Goal: Task Accomplishment & Management: Manage account settings

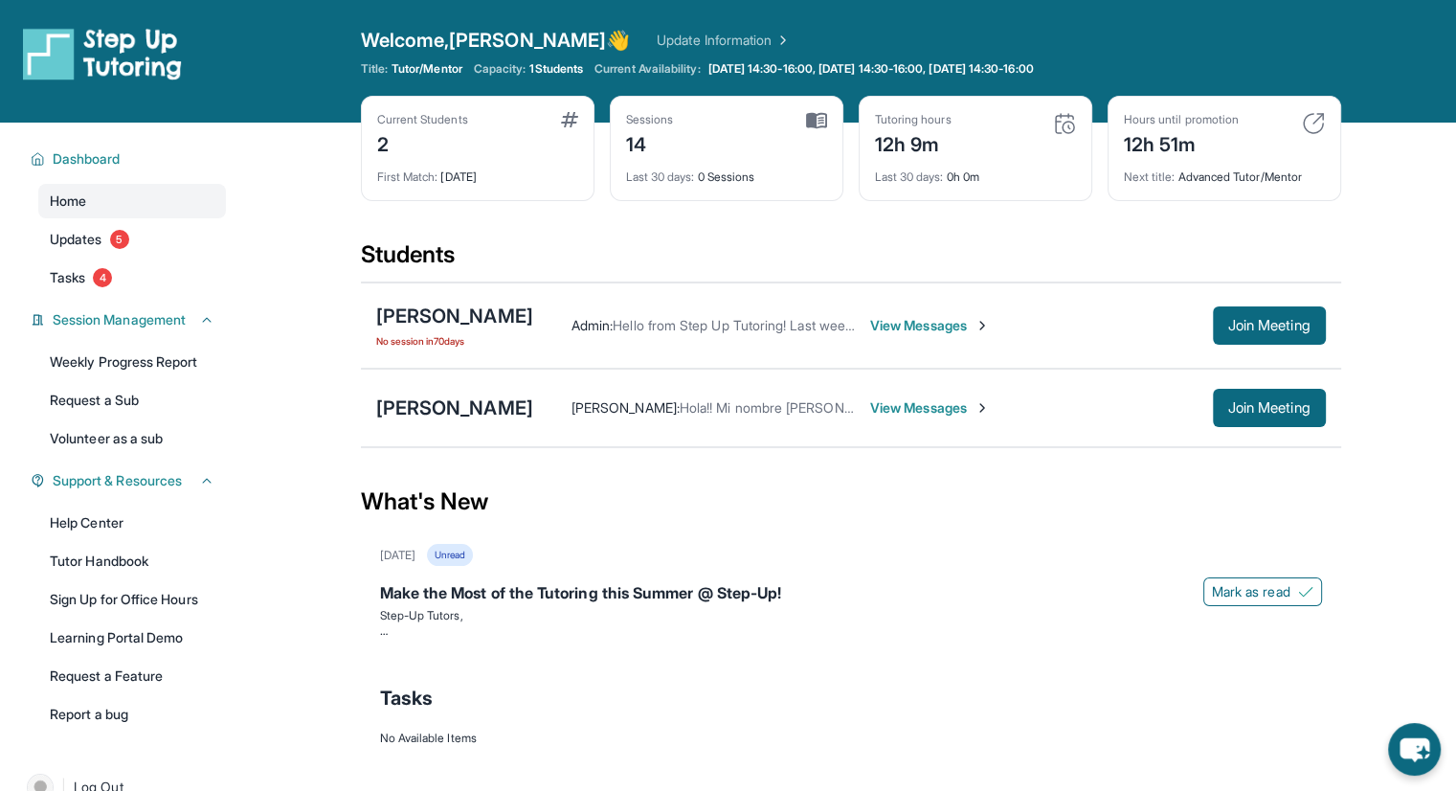
click at [990, 239] on div "Students" at bounding box center [851, 260] width 980 height 42
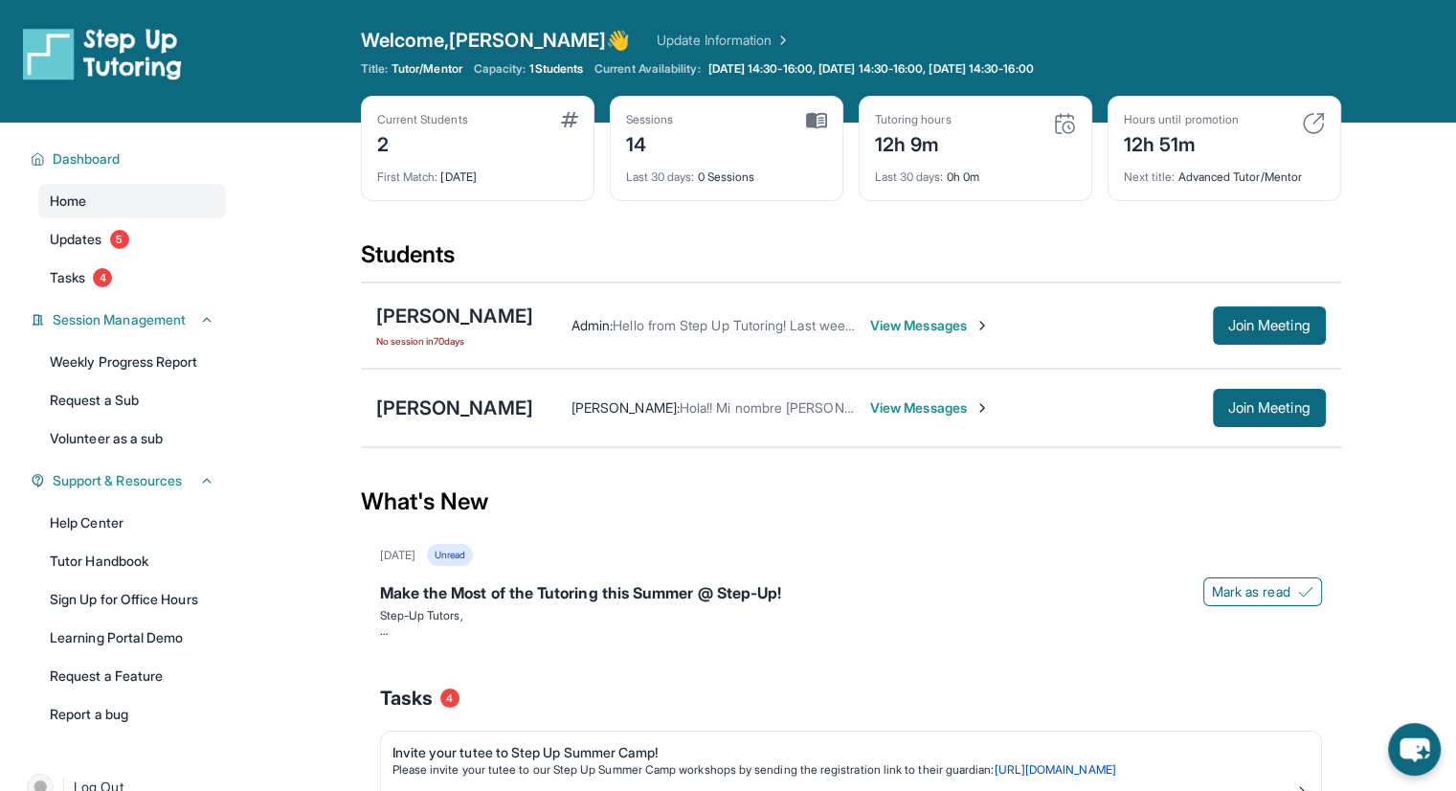
click at [902, 319] on span "View Messages" at bounding box center [930, 325] width 120 height 19
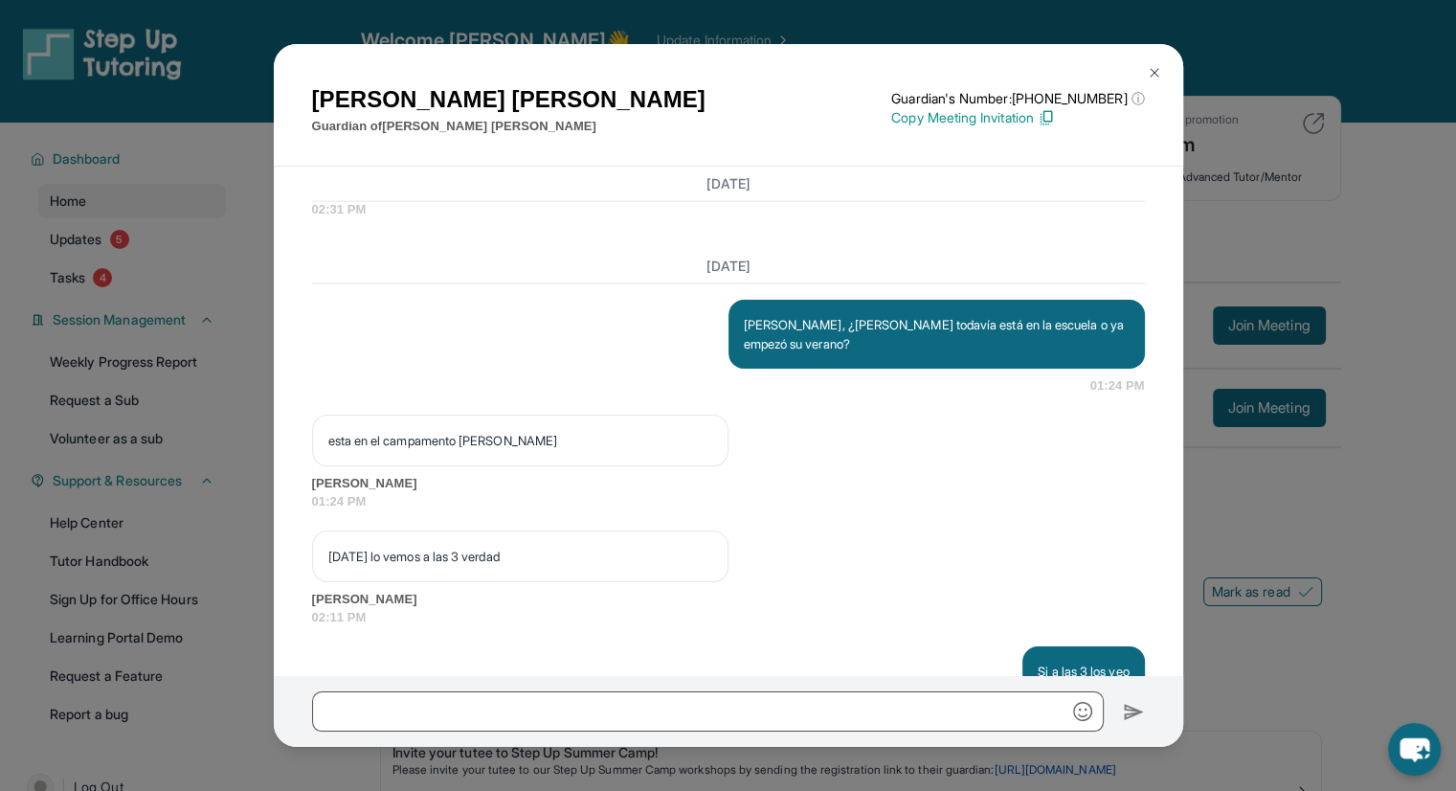
scroll to position [21610, 0]
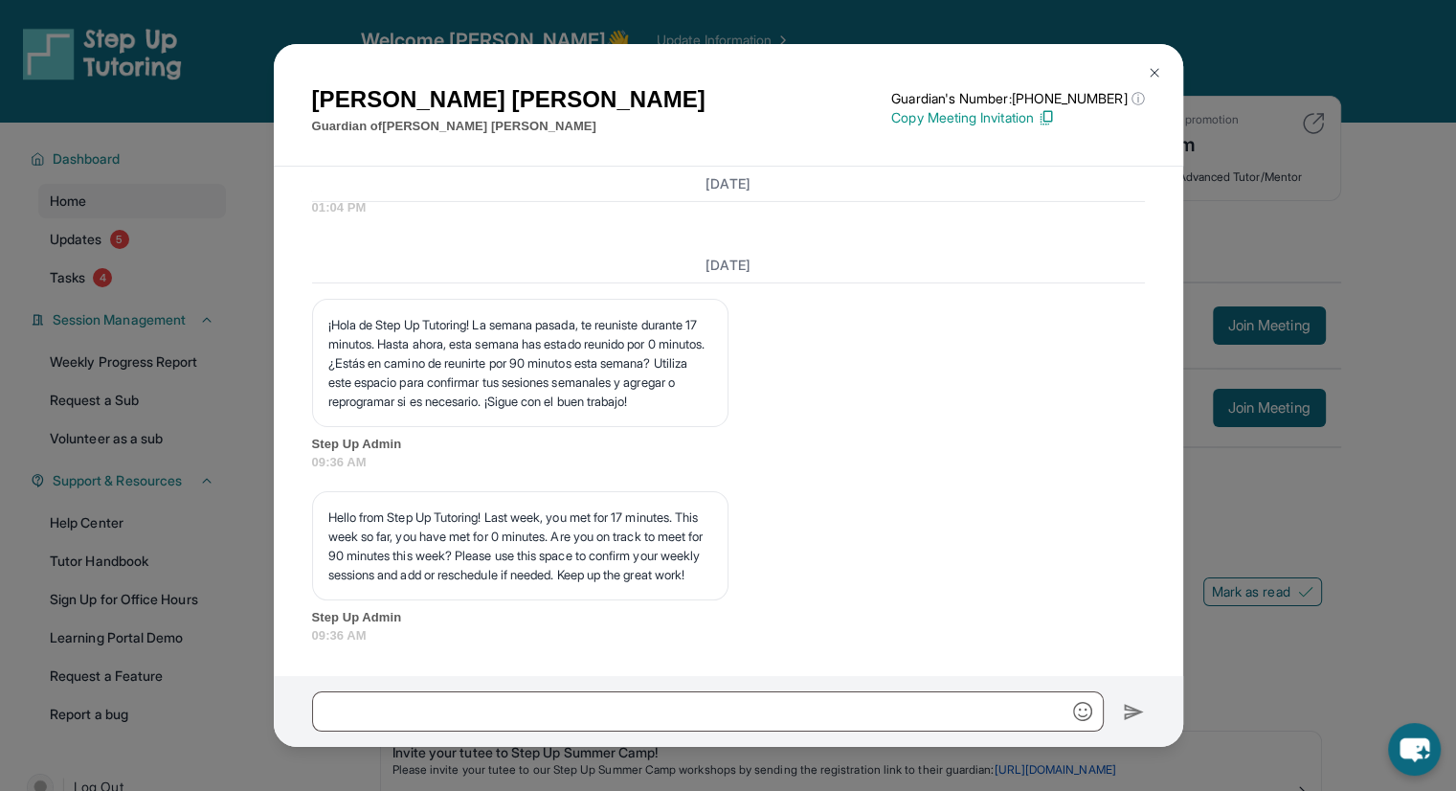
click at [1455, 386] on div "[PERSON_NAME] Guardian of [PERSON_NAME] Guardian's Number: [PHONE_NUMBER] ⓘ Thi…" at bounding box center [728, 395] width 1456 height 791
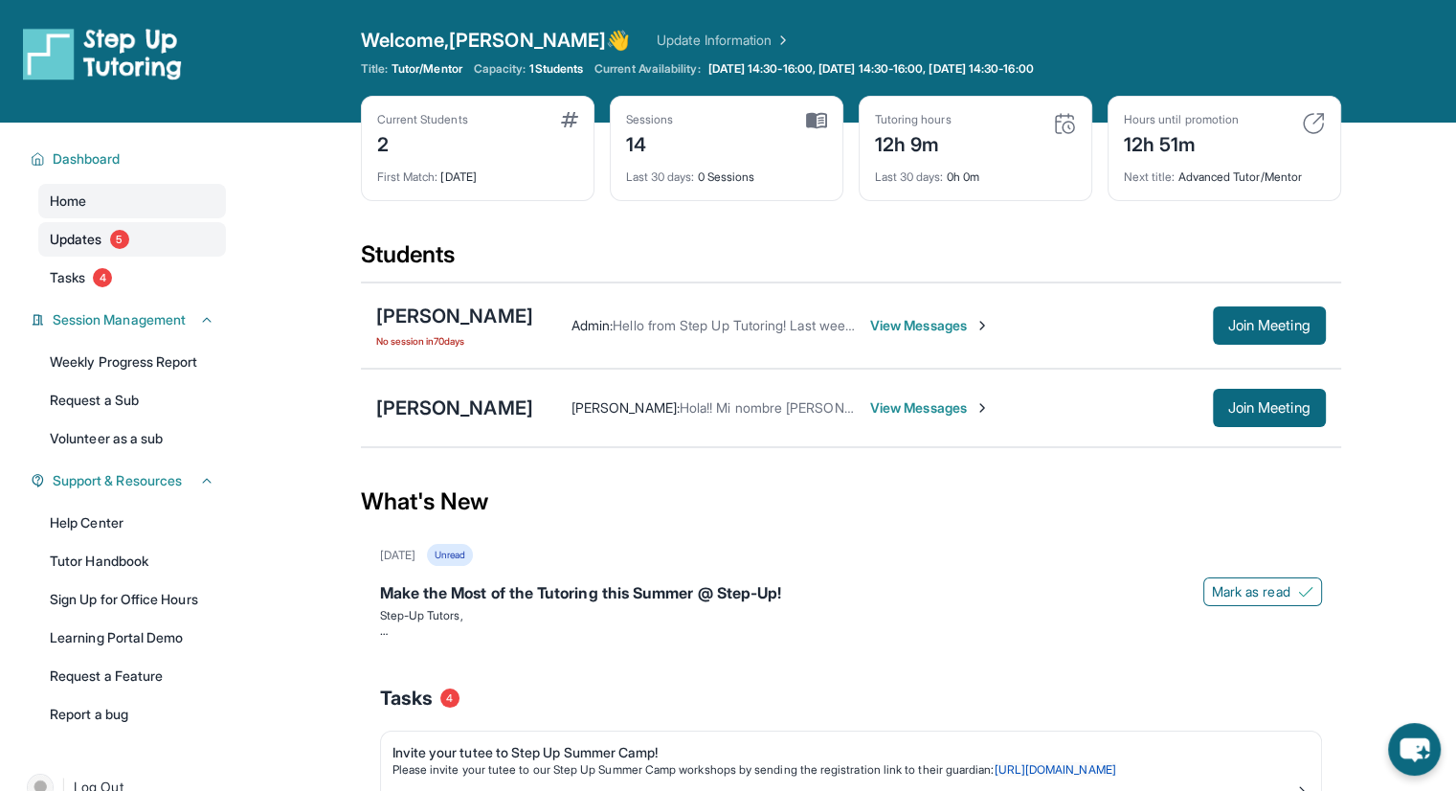
click at [46, 238] on link "Updates 5" at bounding box center [132, 239] width 188 height 34
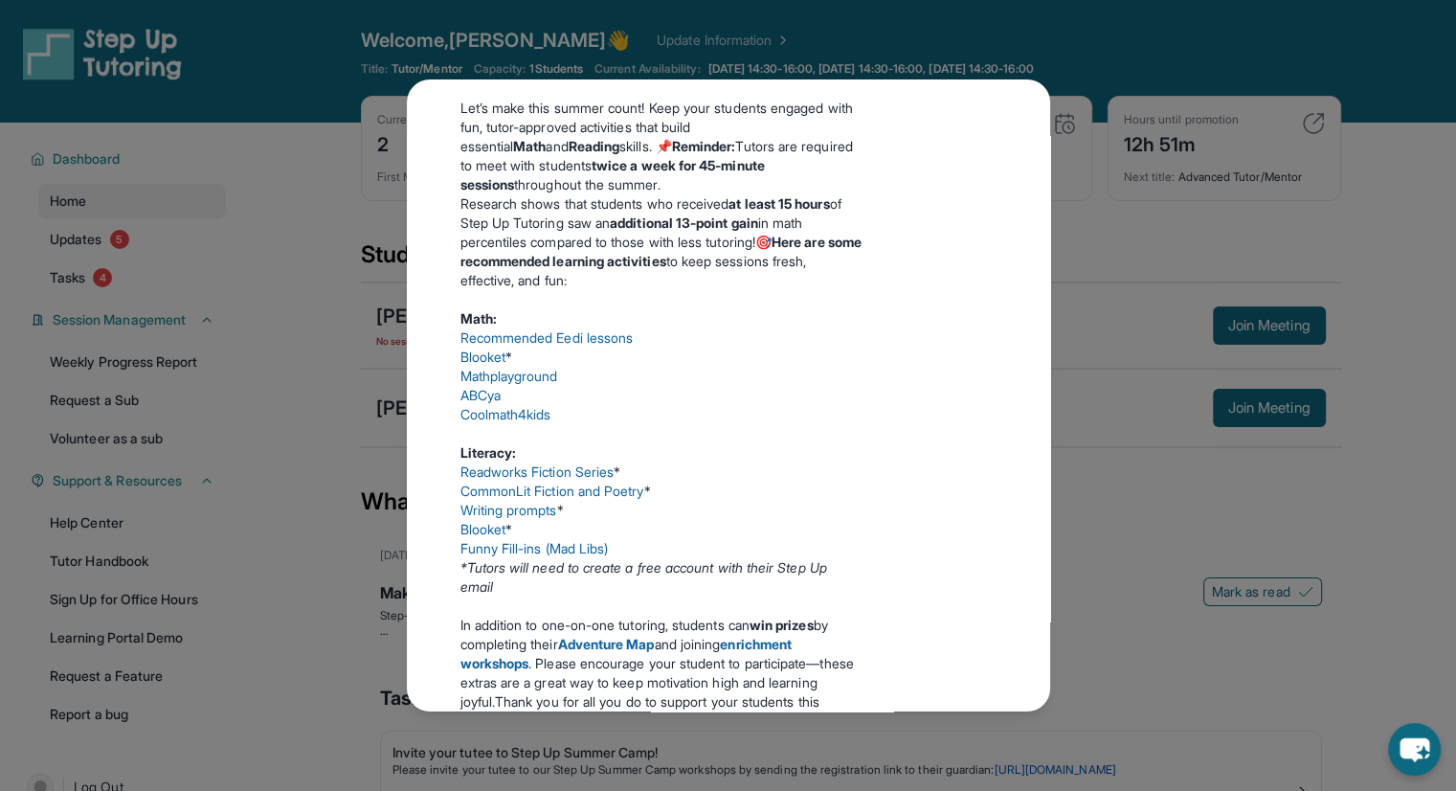
scroll to position [0, 0]
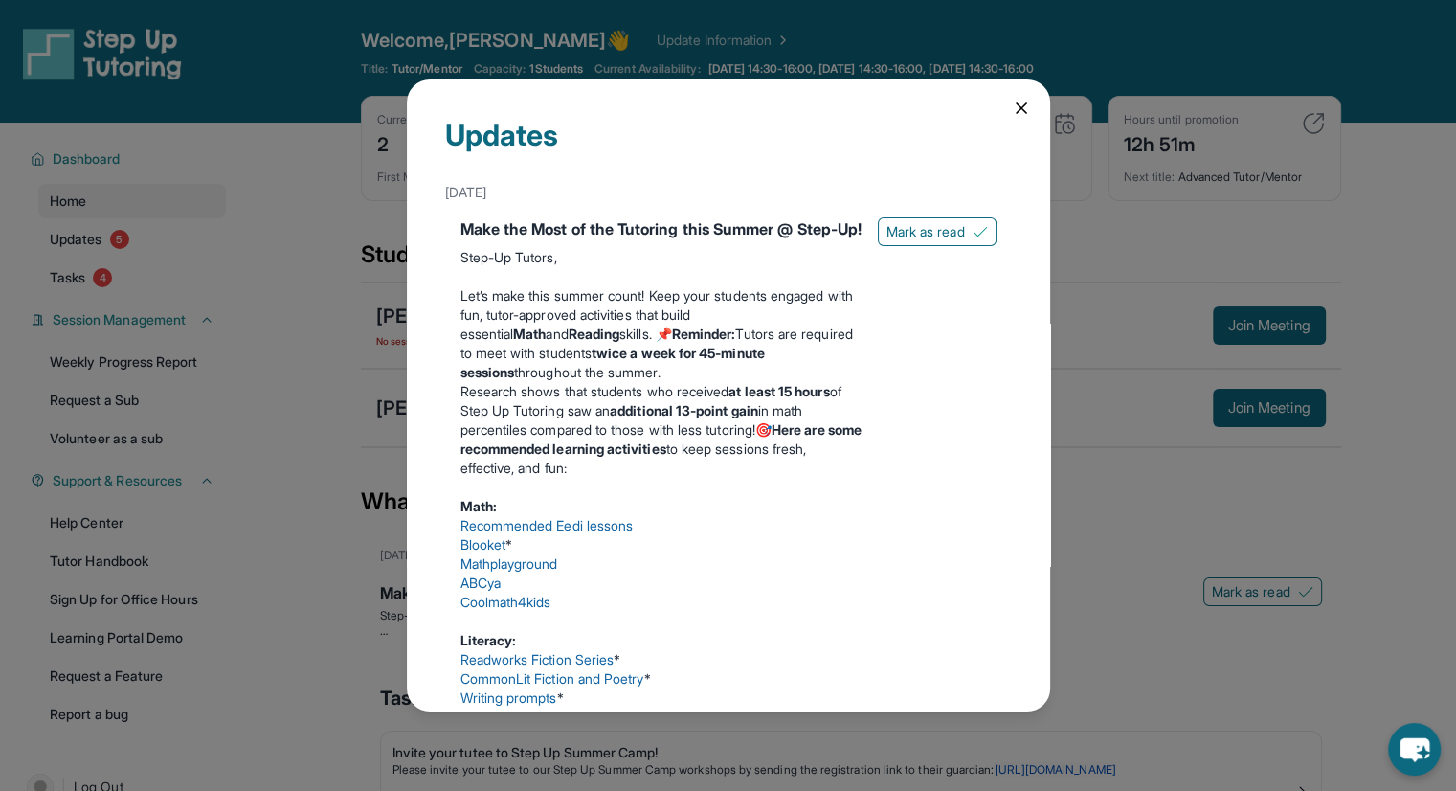
click at [1003, 127] on div "Updates [DATE] Make the Most of the Tutoring this Summer @ Step-Up! Step-Up Tut…" at bounding box center [728, 395] width 643 height 633
click at [1016, 111] on icon at bounding box center [1021, 108] width 10 height 10
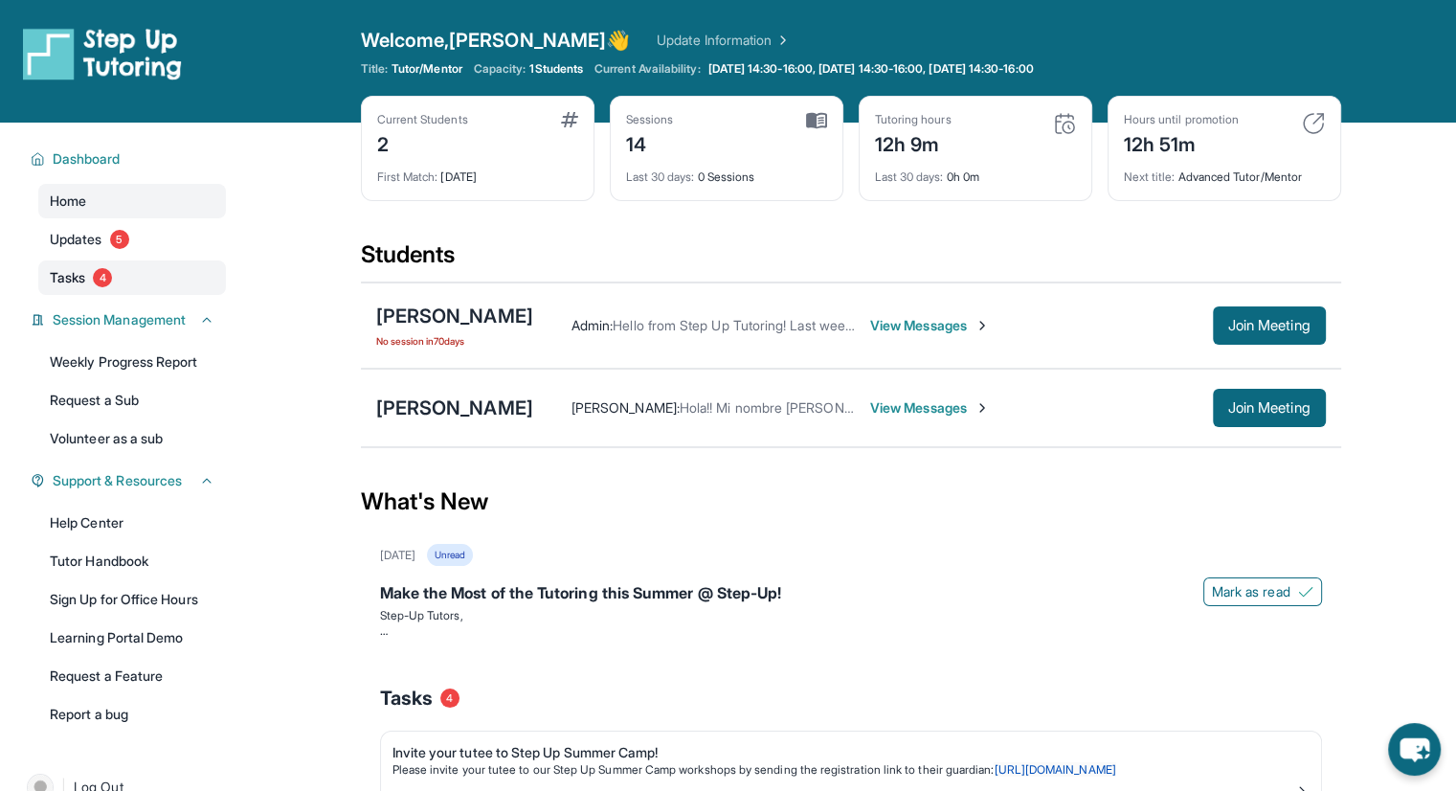
click at [126, 285] on link "Tasks 4" at bounding box center [132, 277] width 188 height 34
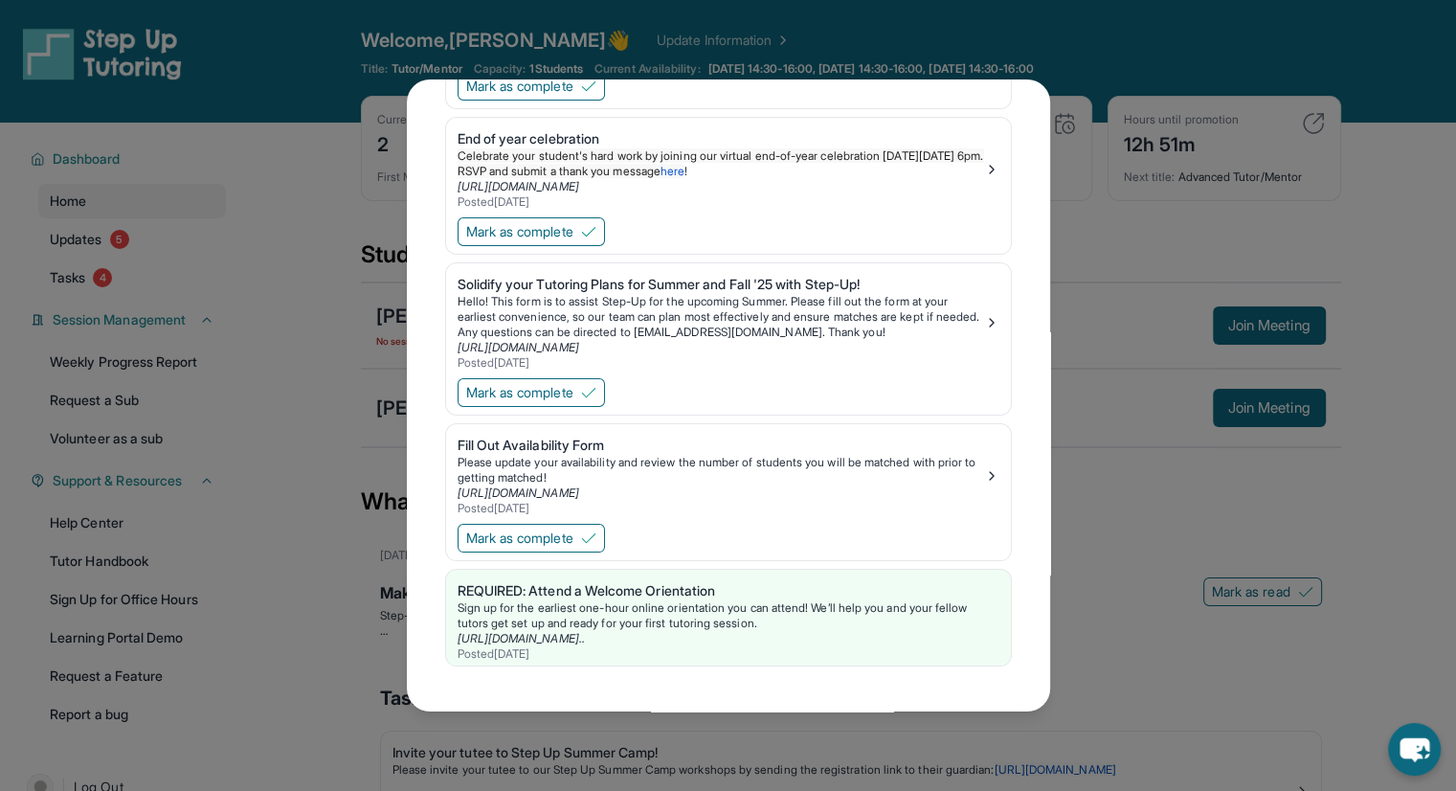
scroll to position [245, 0]
click at [591, 532] on img at bounding box center [588, 537] width 15 height 15
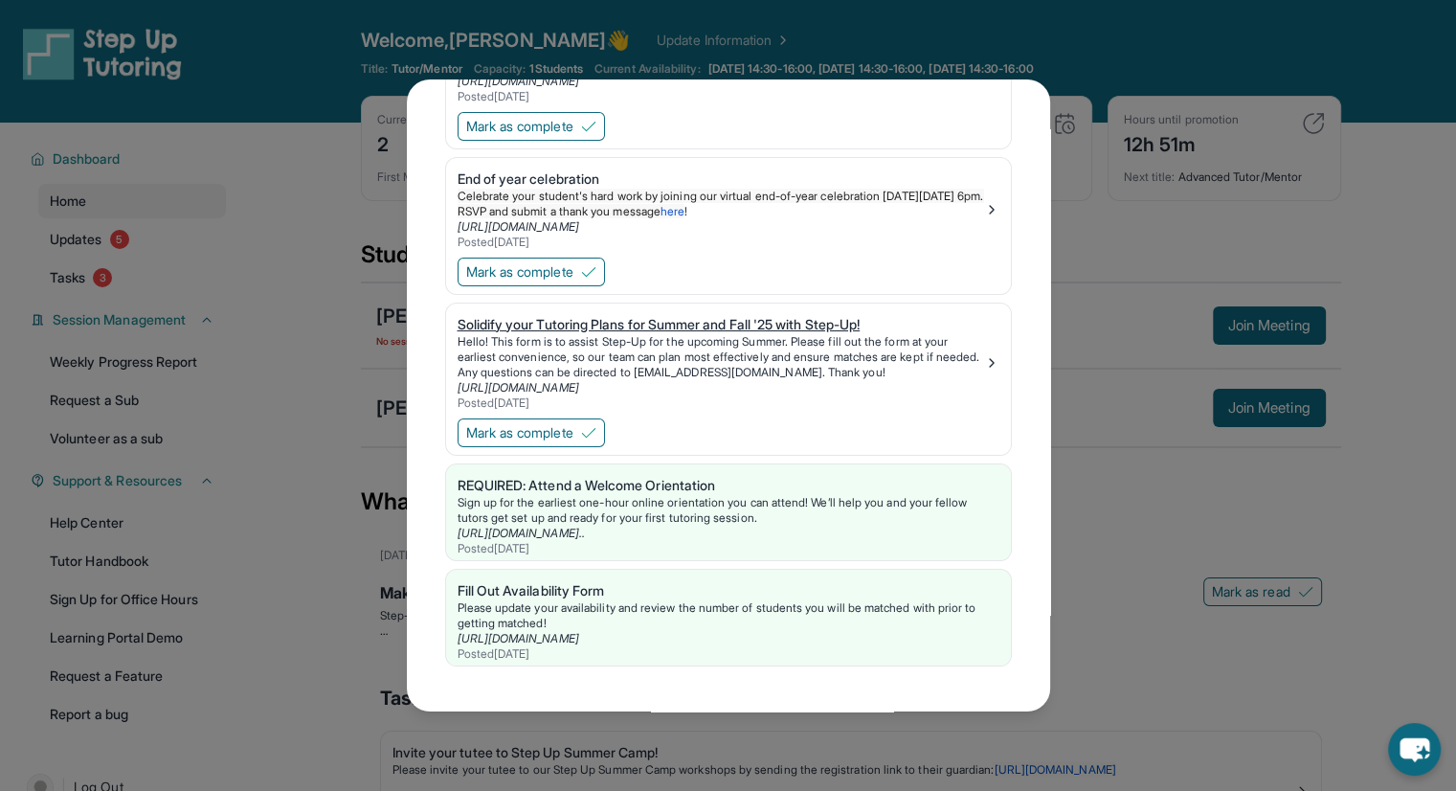
scroll to position [191, 0]
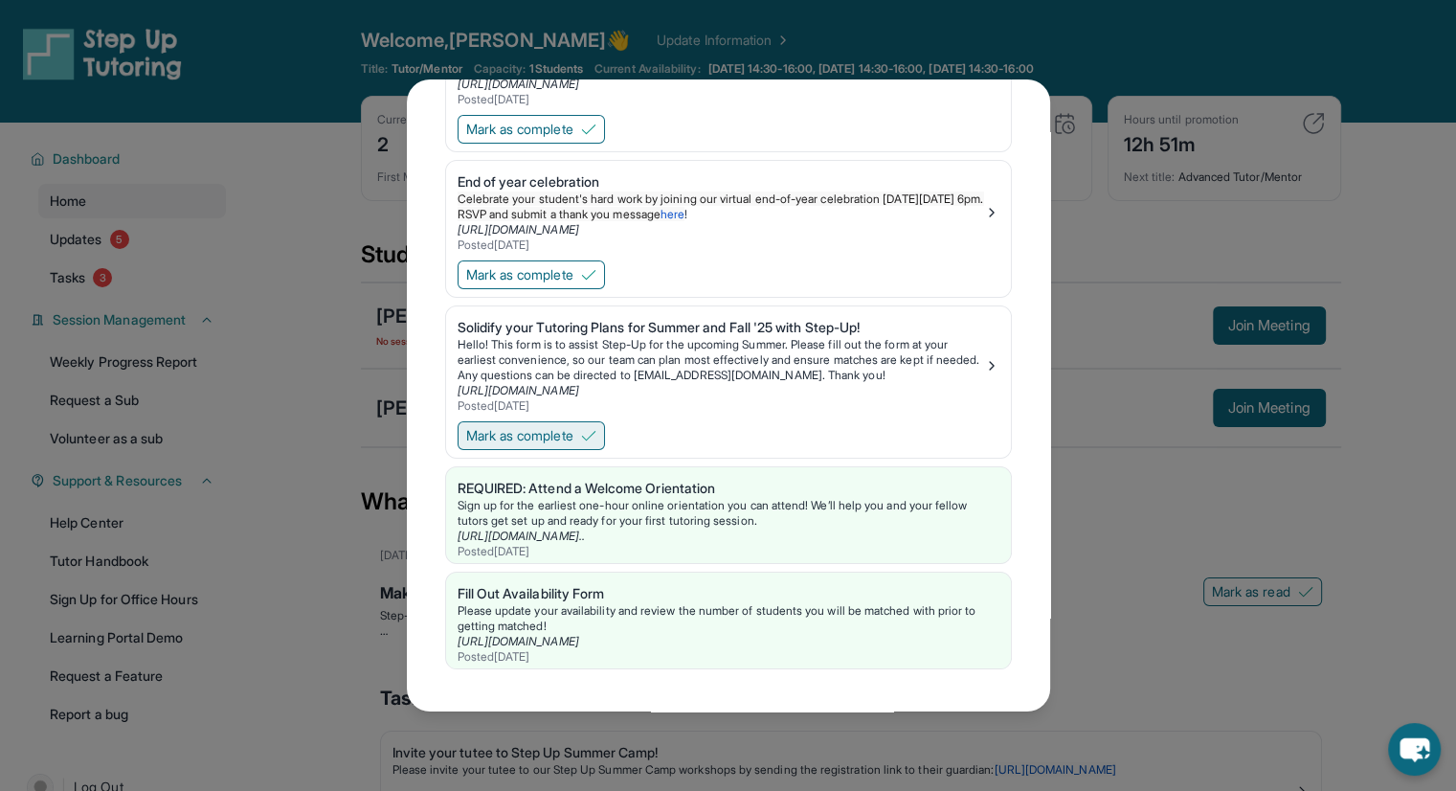
click at [559, 445] on span "Mark as complete" at bounding box center [519, 435] width 107 height 19
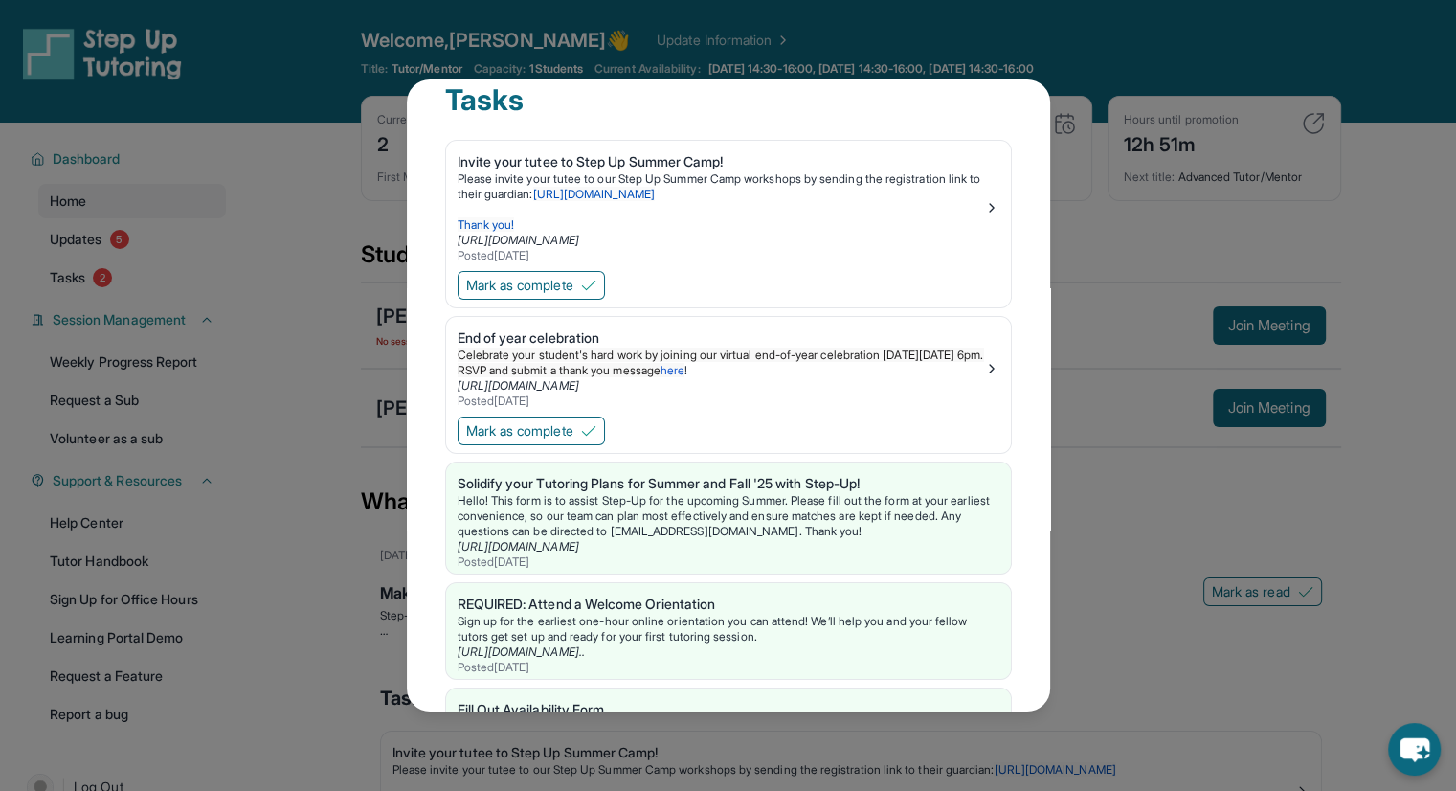
scroll to position [34, 0]
click at [551, 431] on span "Mark as complete" at bounding box center [519, 431] width 107 height 19
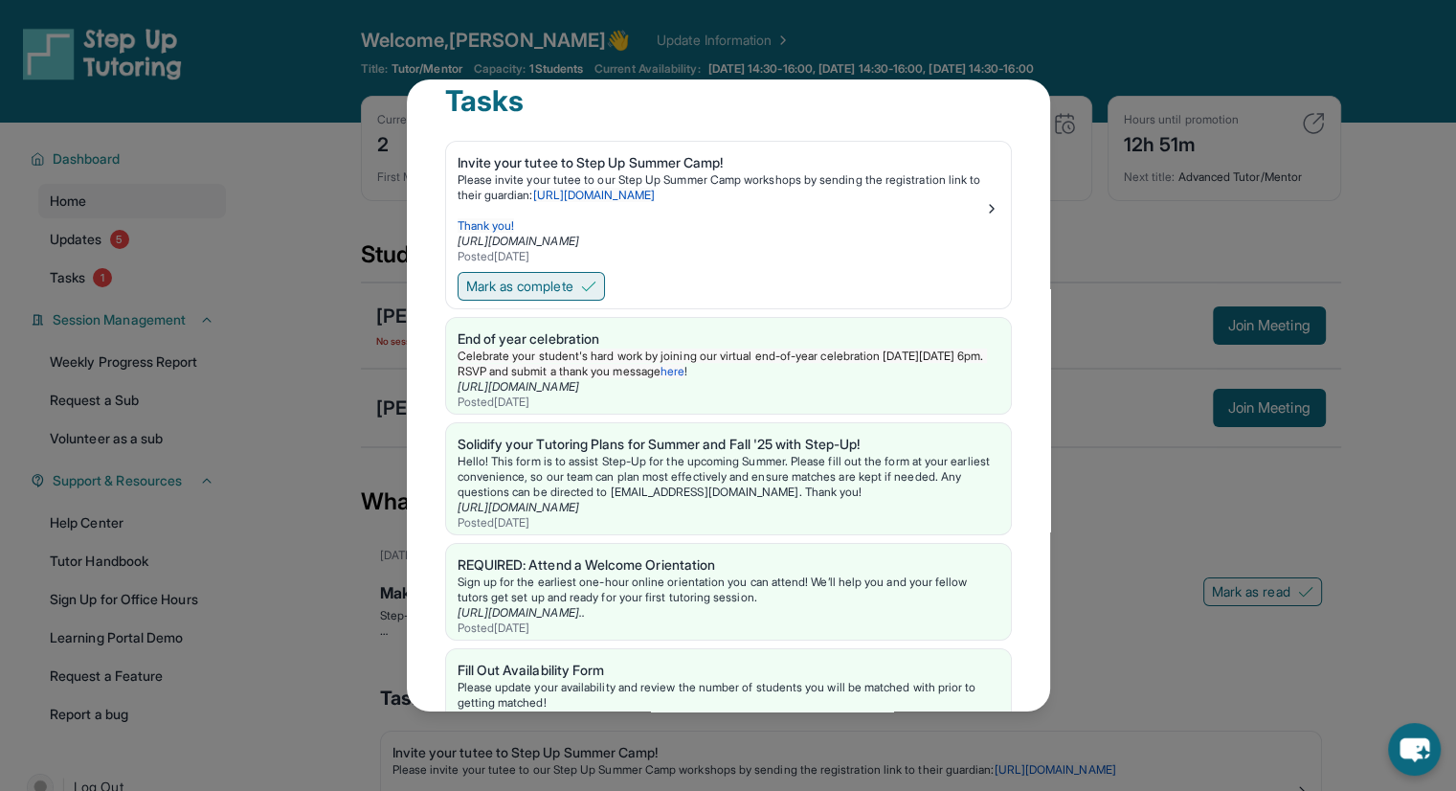
click at [566, 272] on button "Mark as complete" at bounding box center [531, 286] width 147 height 29
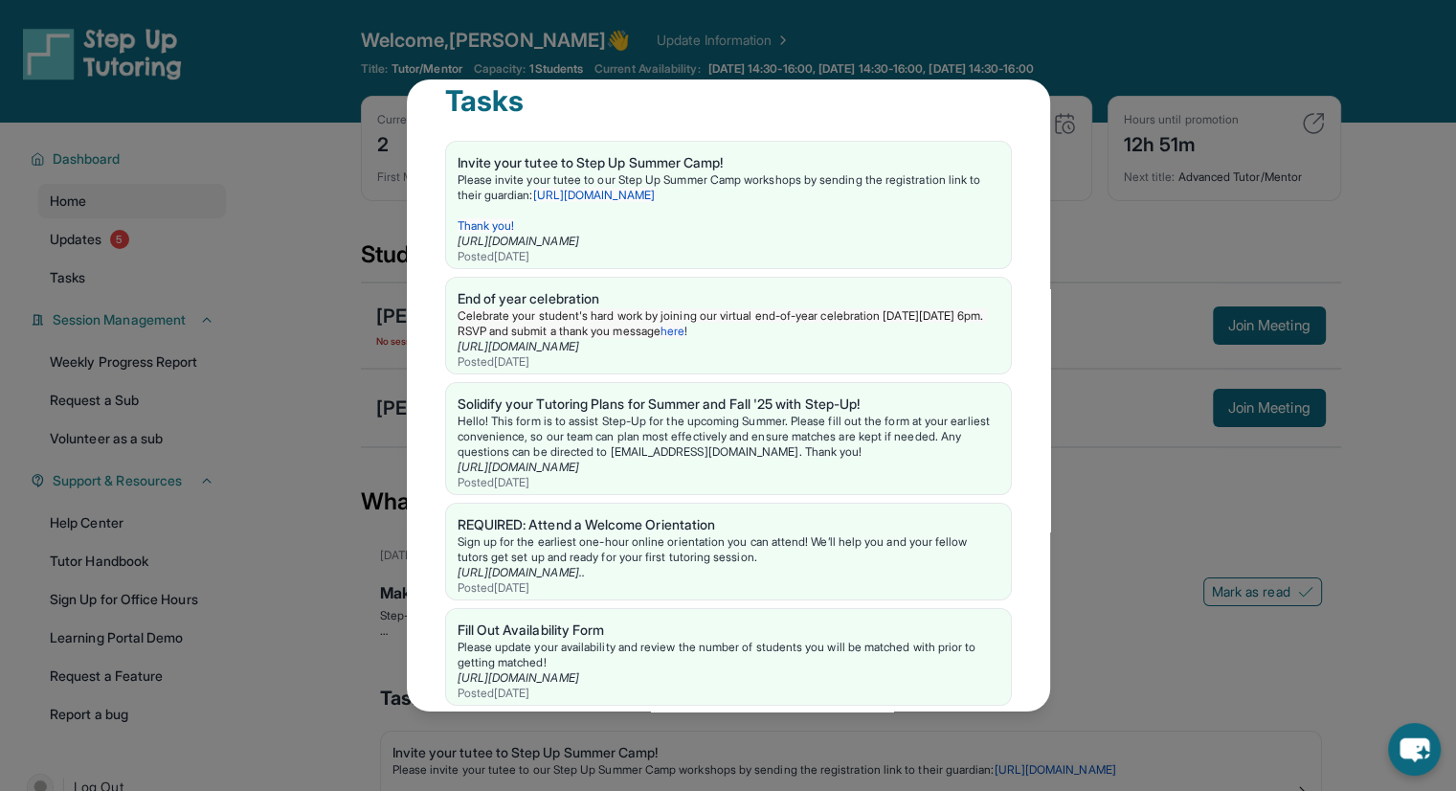
click at [385, 357] on div "Tasks Invite your tutee to Step Up Summer Camp! Please invite your tutee to our…" at bounding box center [728, 395] width 1456 height 791
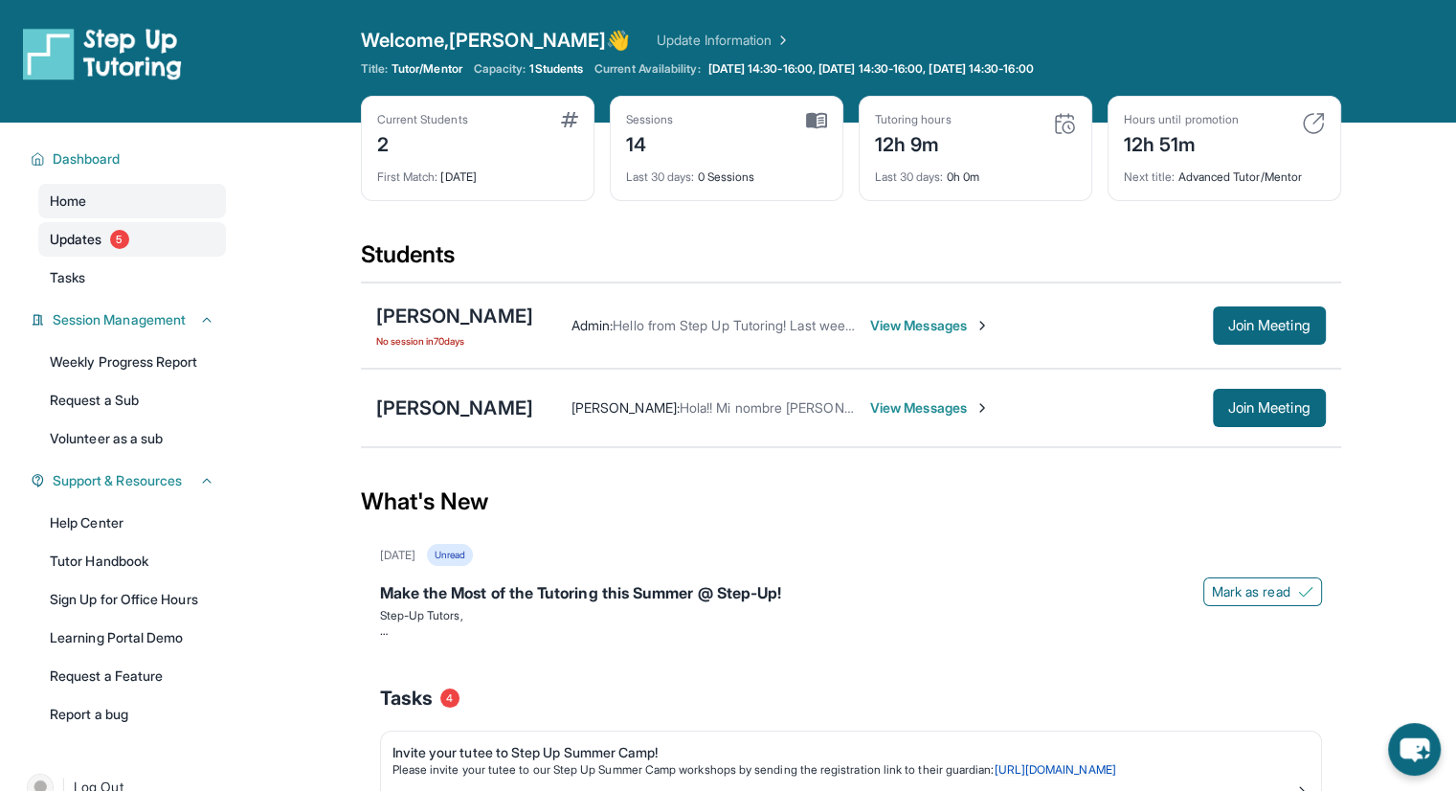
click at [145, 248] on link "Updates 5" at bounding box center [132, 239] width 188 height 34
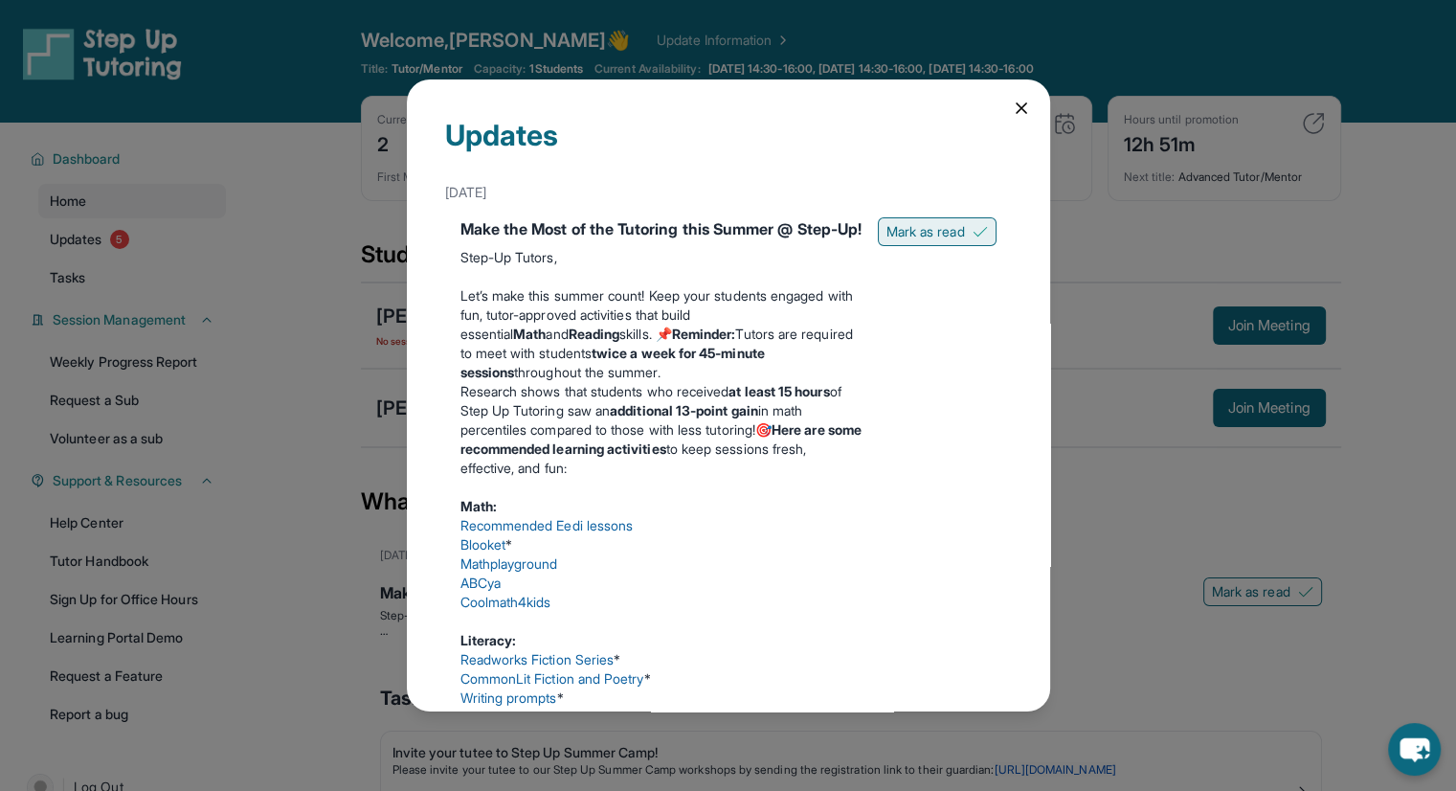
click at [933, 223] on span "Mark as read" at bounding box center [925, 231] width 78 height 19
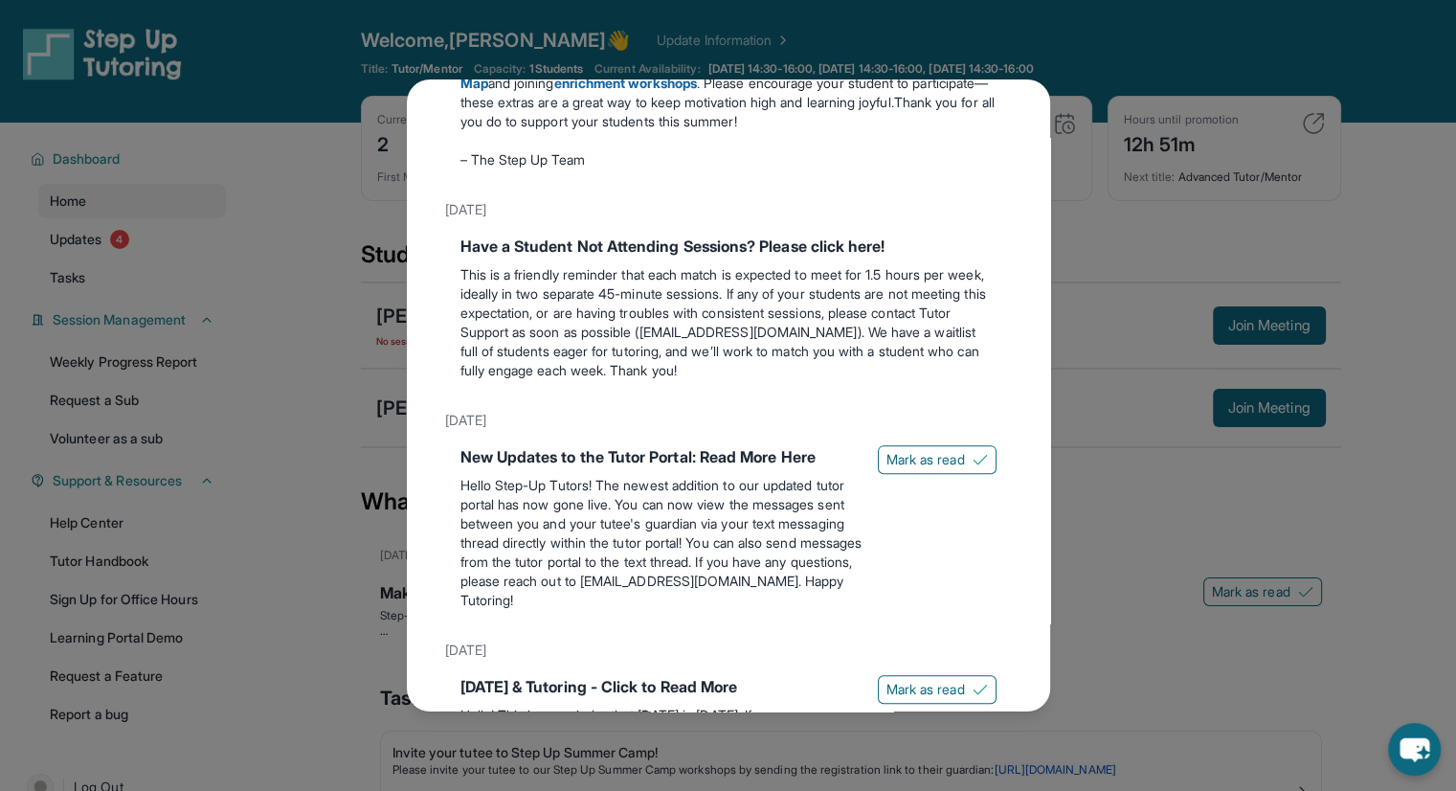
scroll to position [673, 0]
click at [889, 473] on button "Mark as read" at bounding box center [937, 458] width 119 height 29
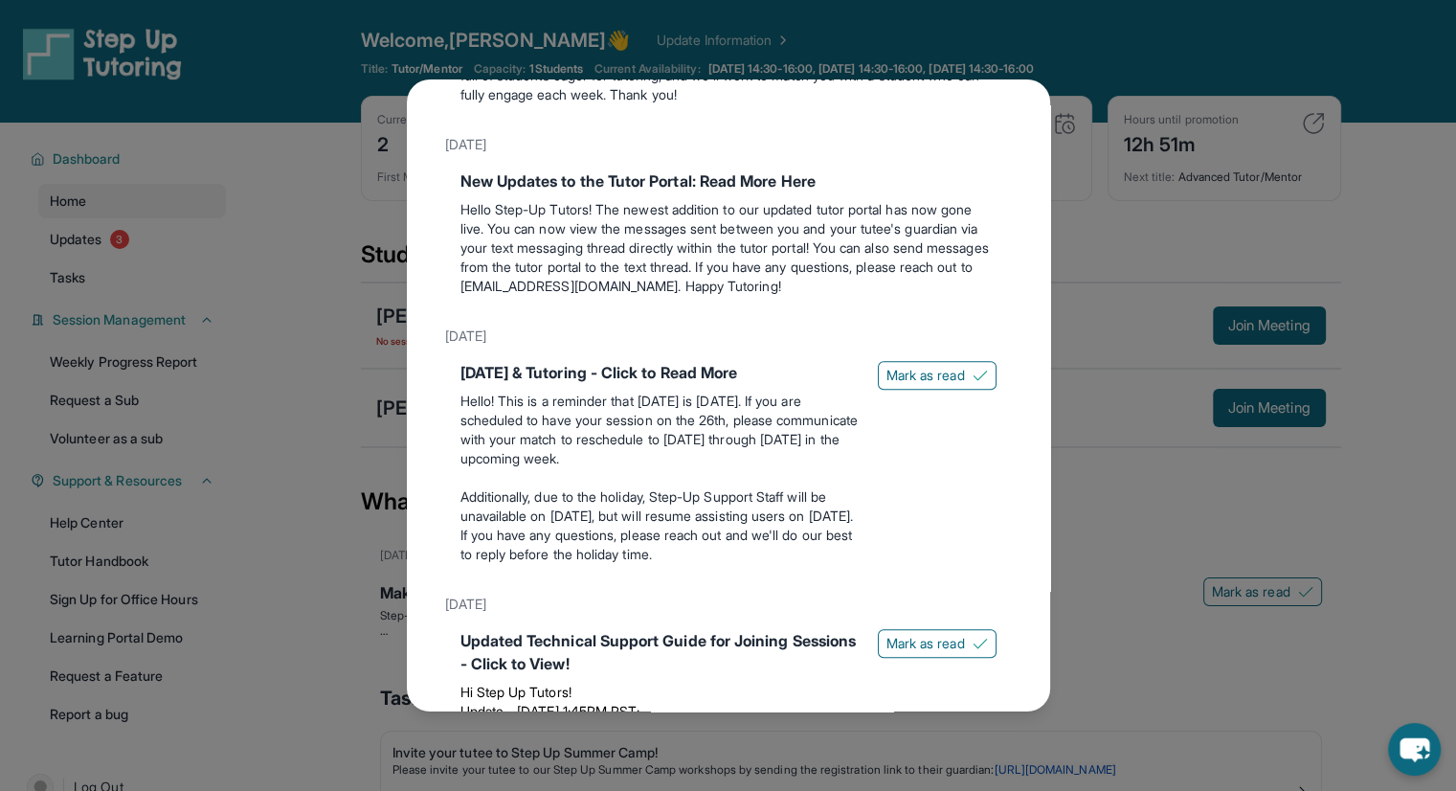
scroll to position [959, 0]
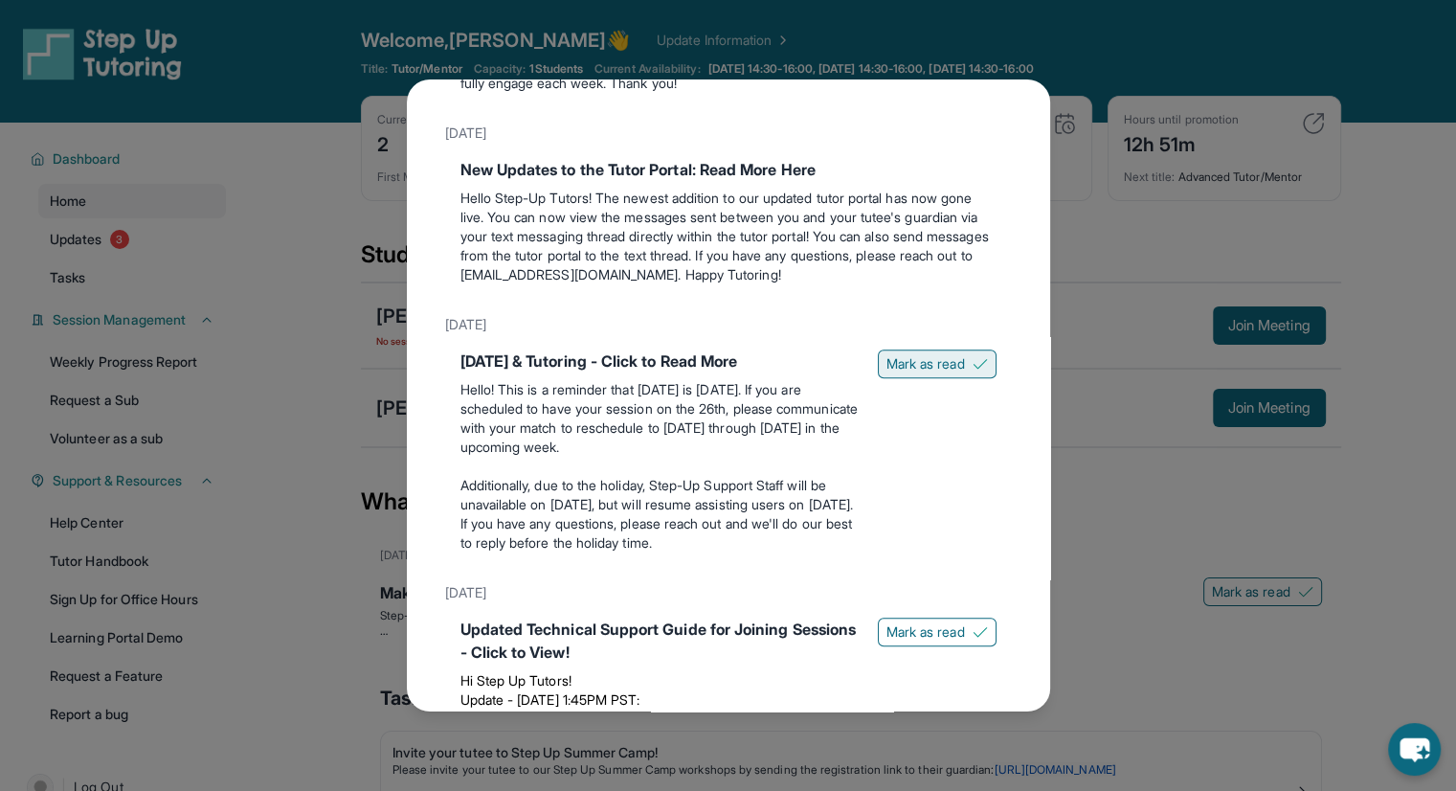
click at [924, 369] on button "Mark as read" at bounding box center [937, 363] width 119 height 29
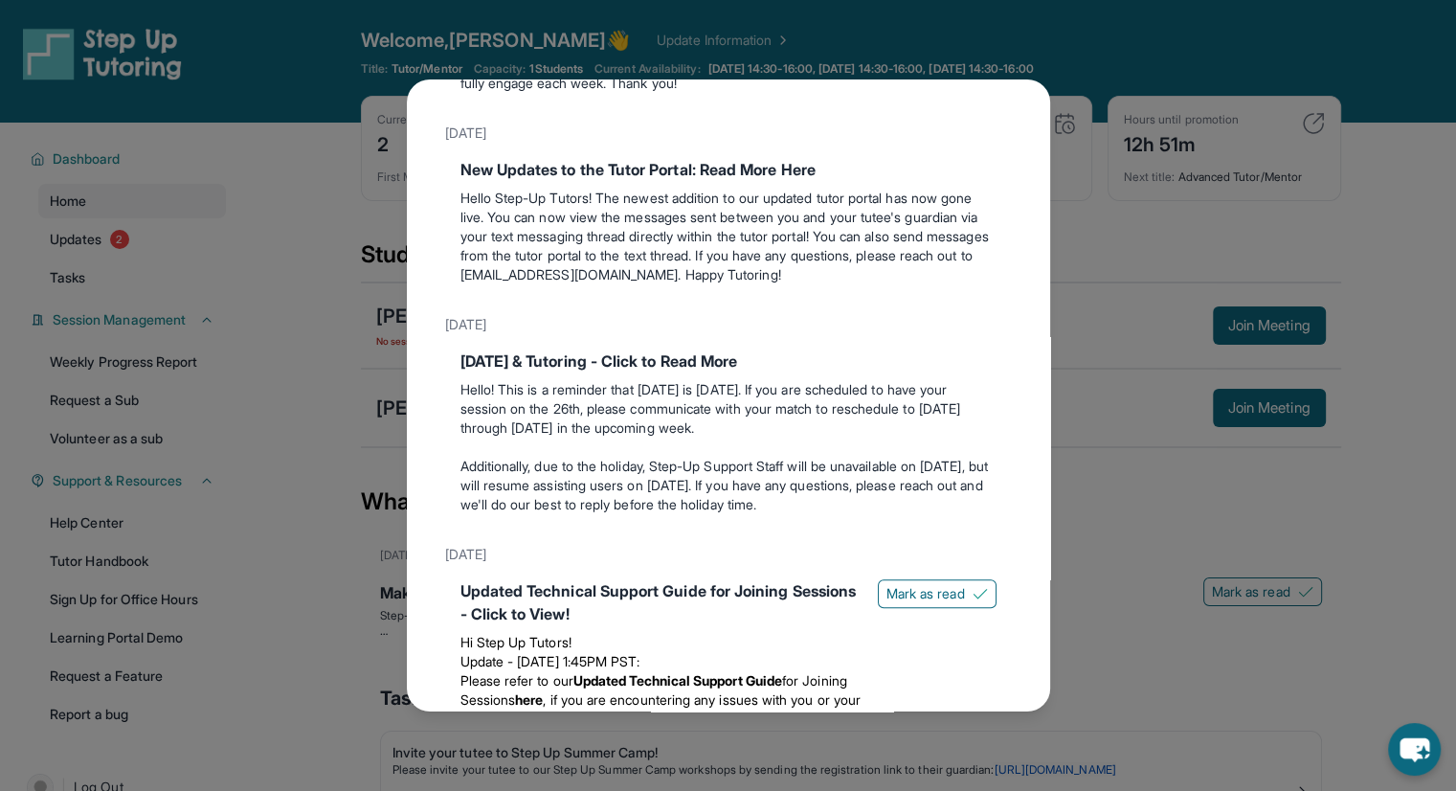
scroll to position [1214, 0]
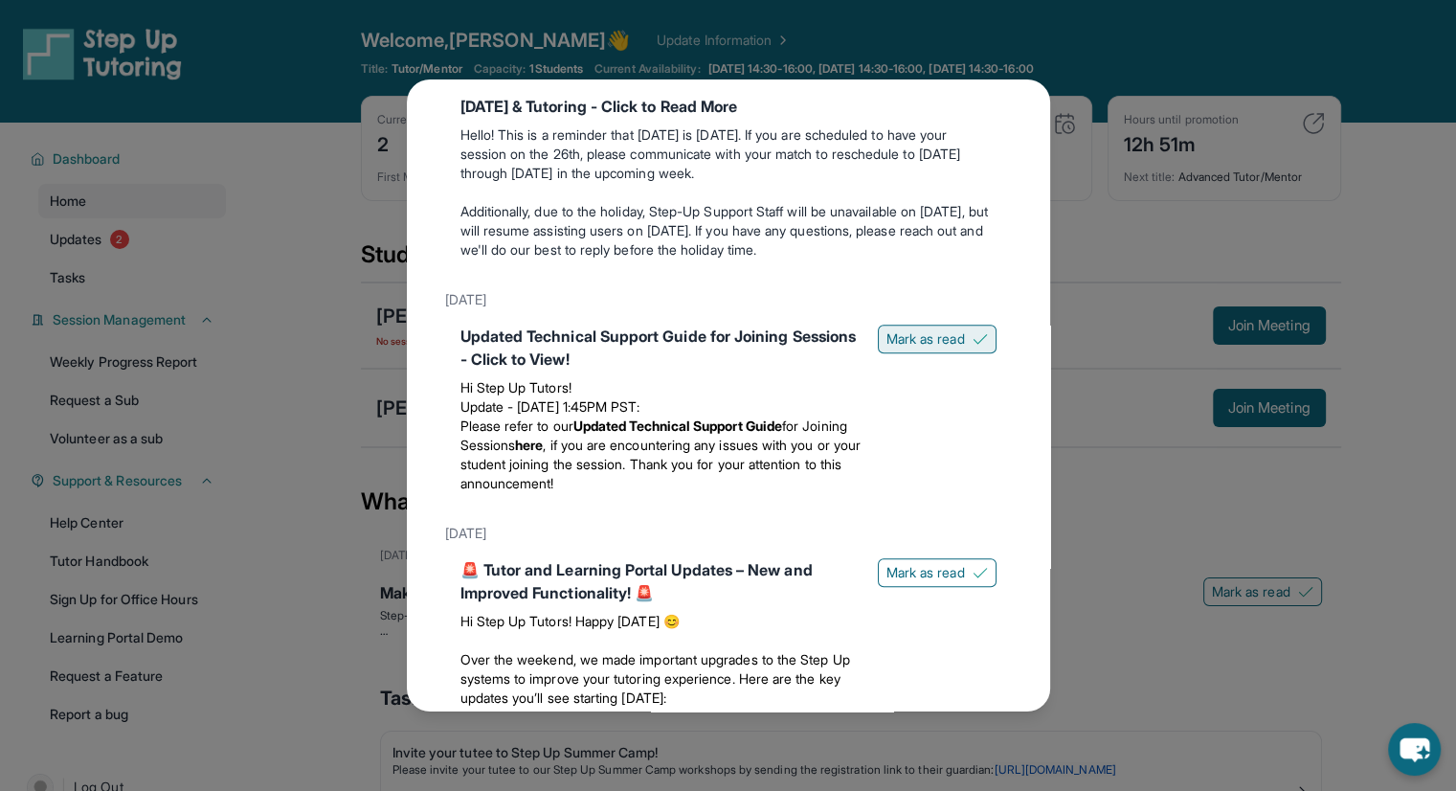
click at [923, 348] on span "Mark as read" at bounding box center [925, 338] width 78 height 19
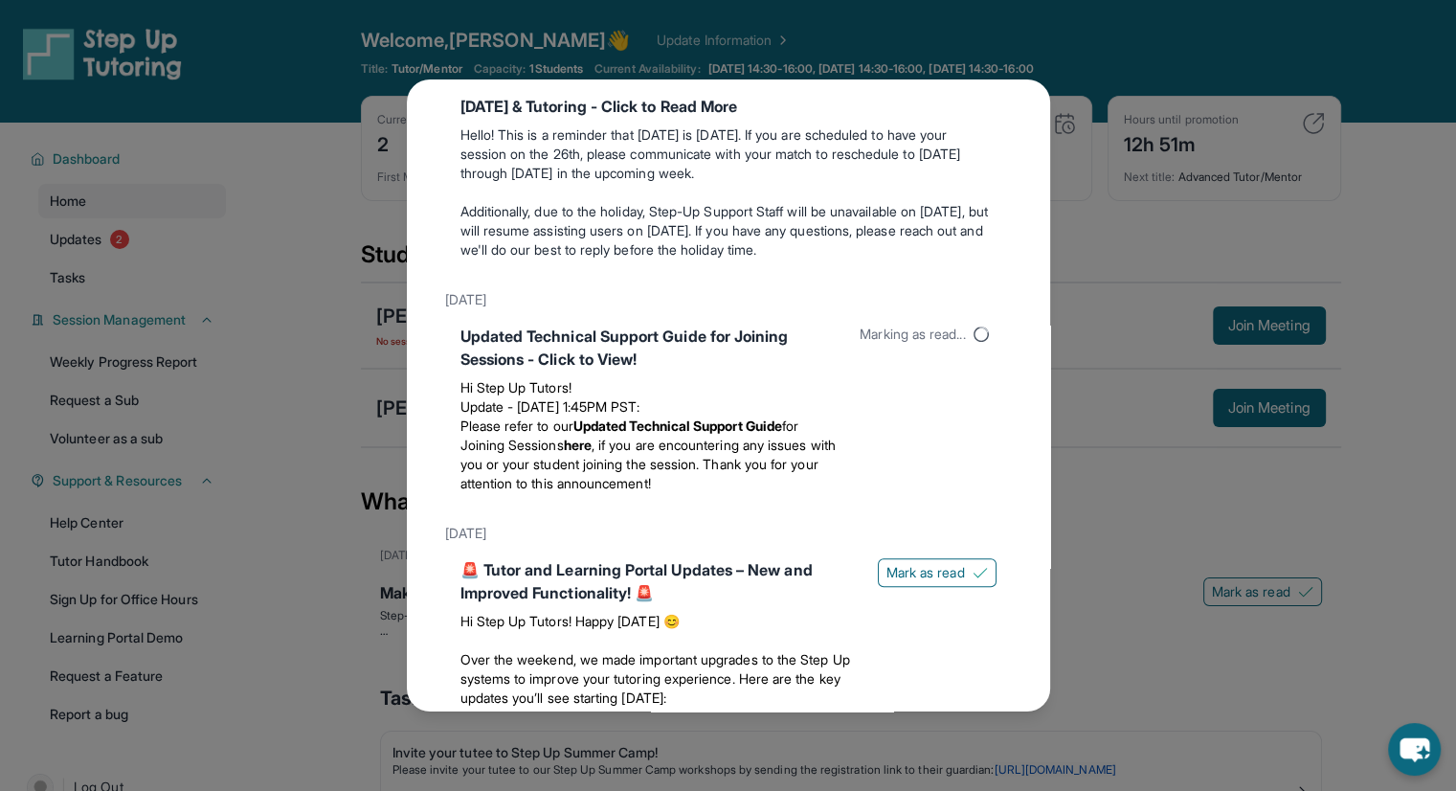
scroll to position [1412, 0]
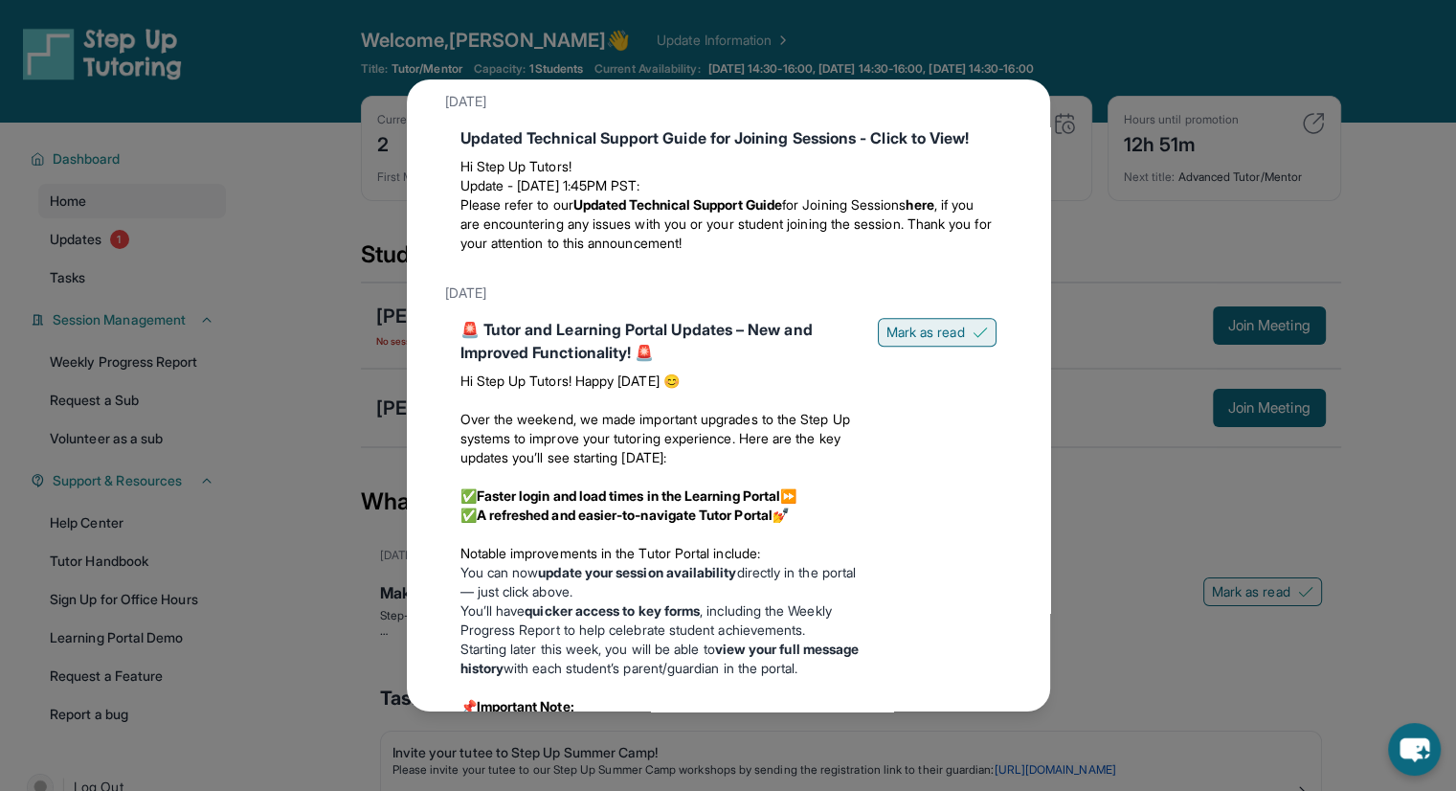
click at [913, 342] on span "Mark as read" at bounding box center [925, 332] width 78 height 19
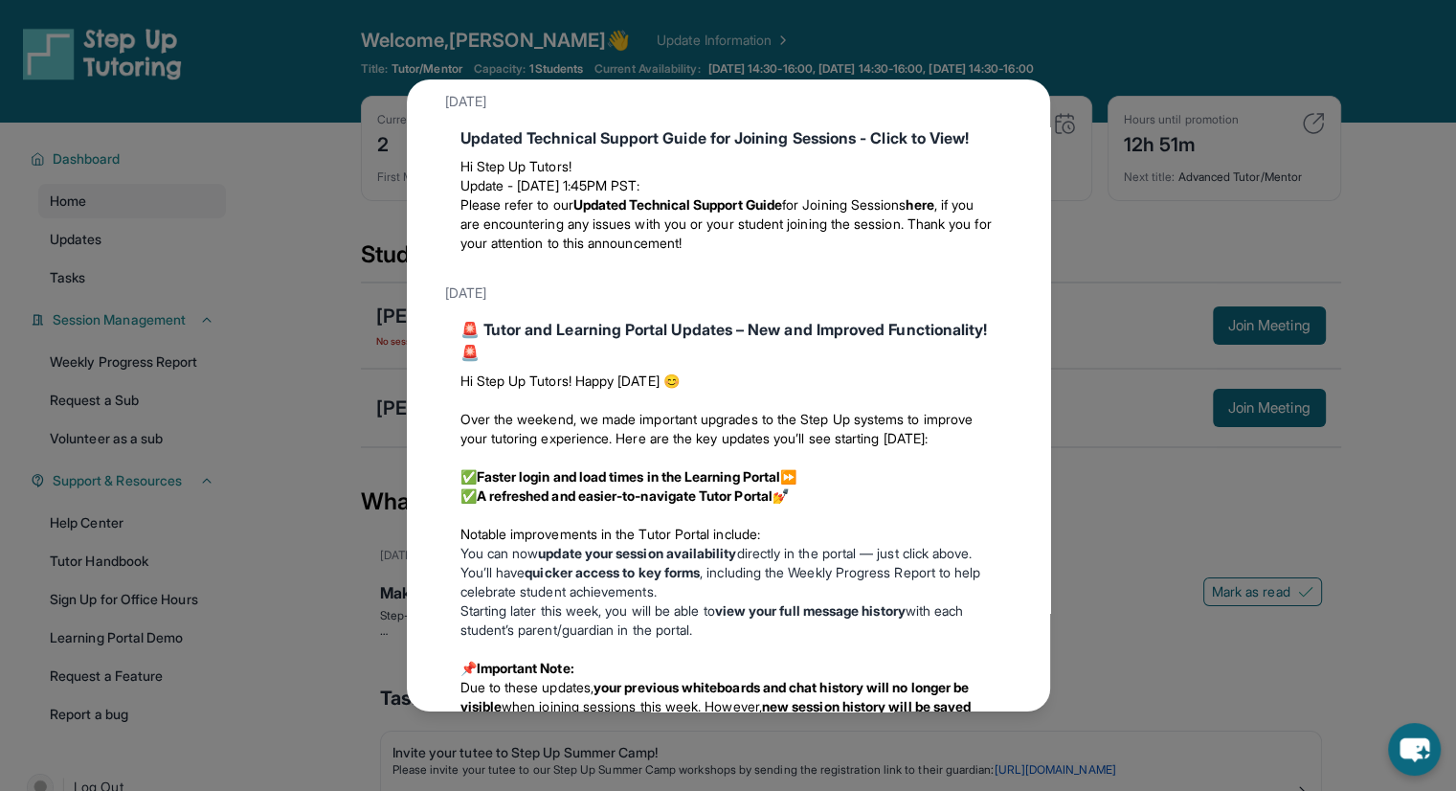
scroll to position [1787, 0]
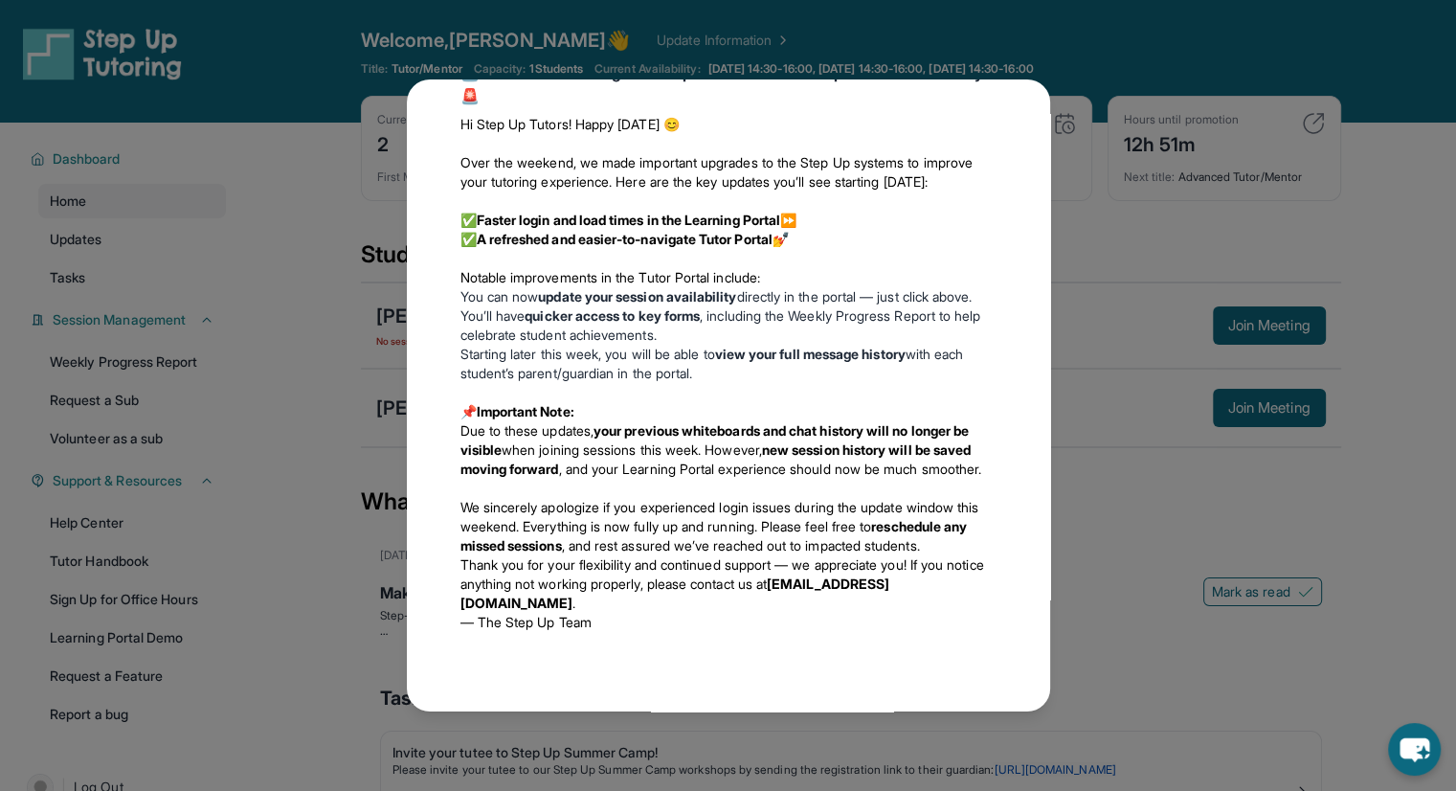
click at [1191, 338] on div "Updates [DATE] Make the Most of the Tutoring this Summer @ Step-Up! Step-Up Tut…" at bounding box center [728, 395] width 1456 height 791
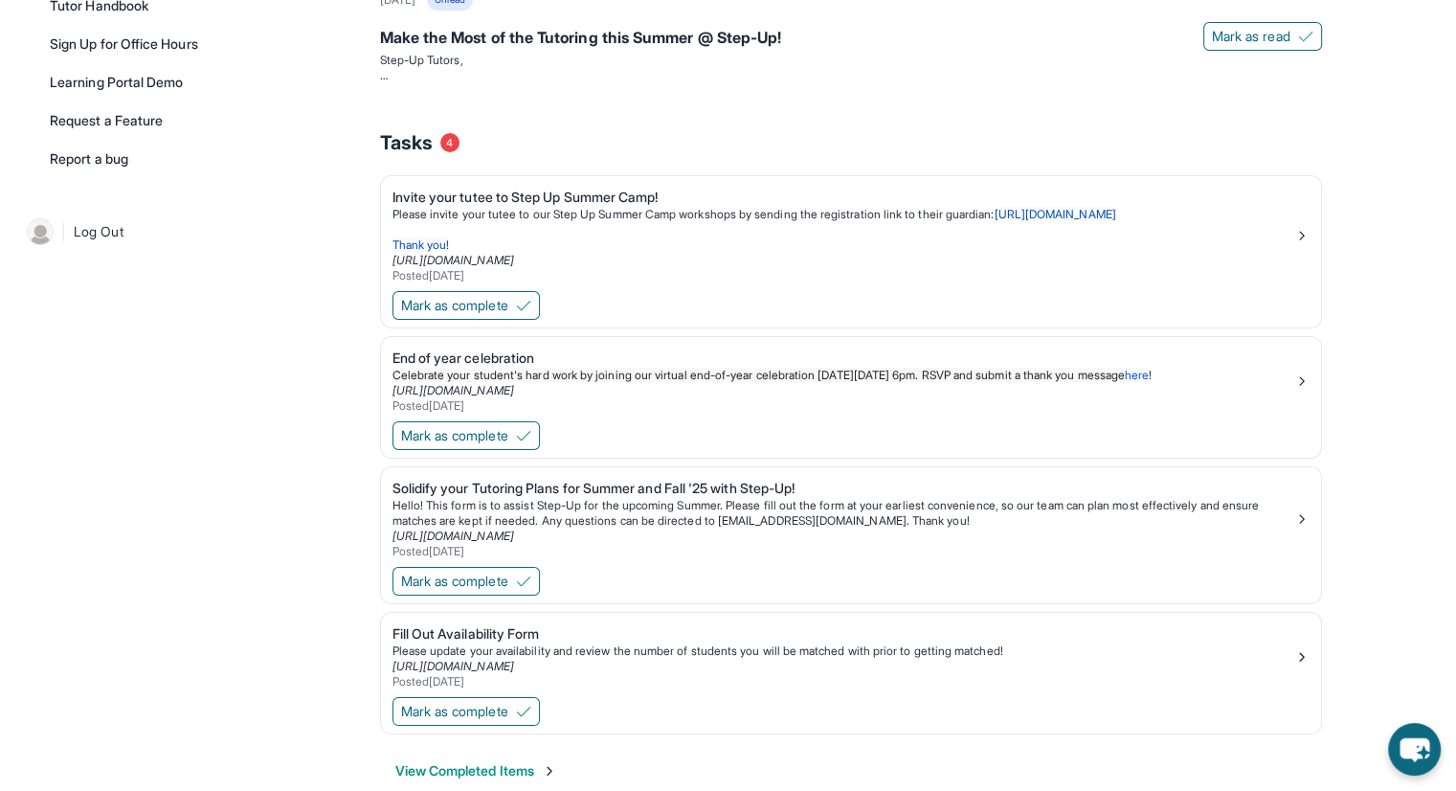
scroll to position [0, 0]
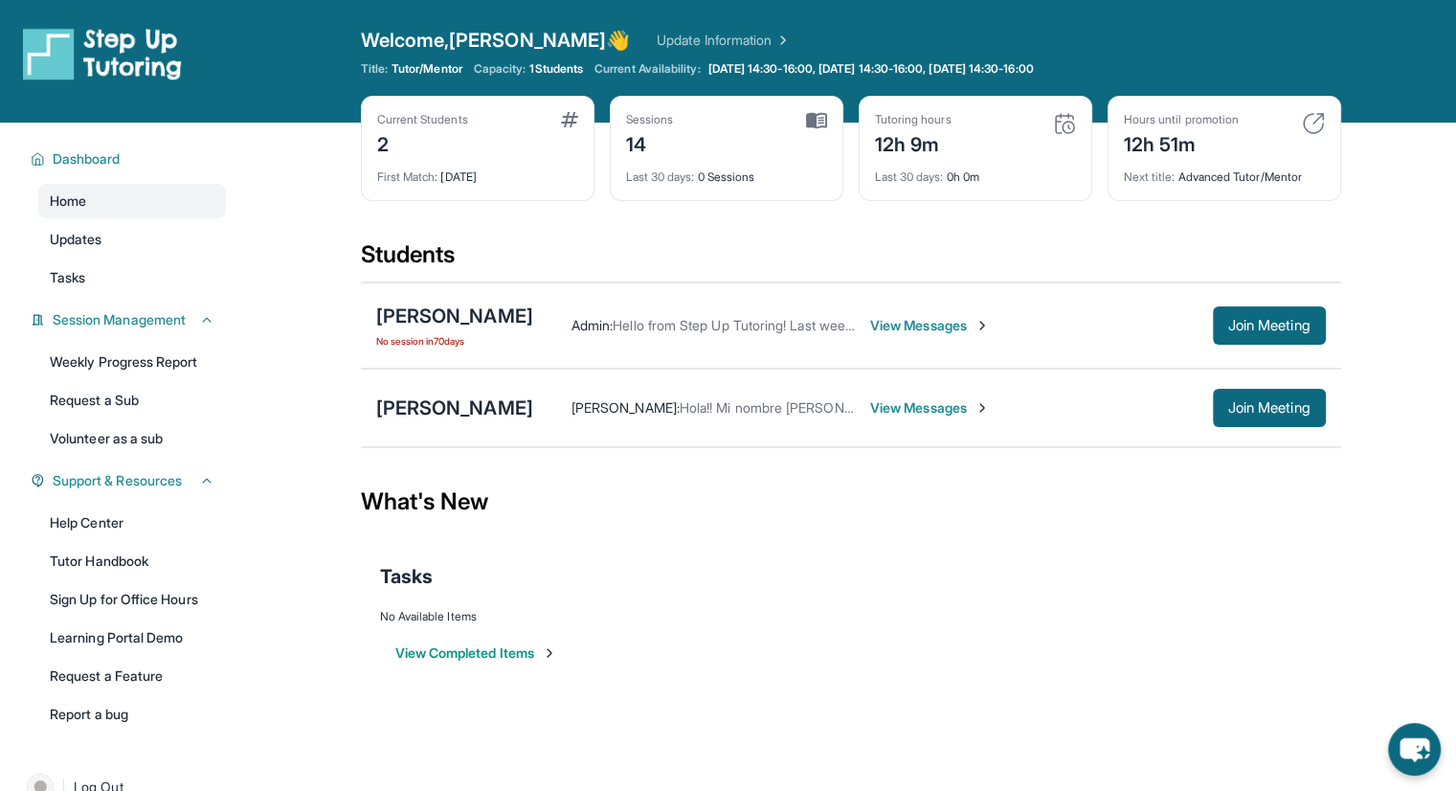
click at [572, 123] on img at bounding box center [569, 119] width 17 height 15
click at [818, 112] on img at bounding box center [816, 120] width 21 height 17
click at [93, 234] on span "Updates" at bounding box center [76, 239] width 53 height 19
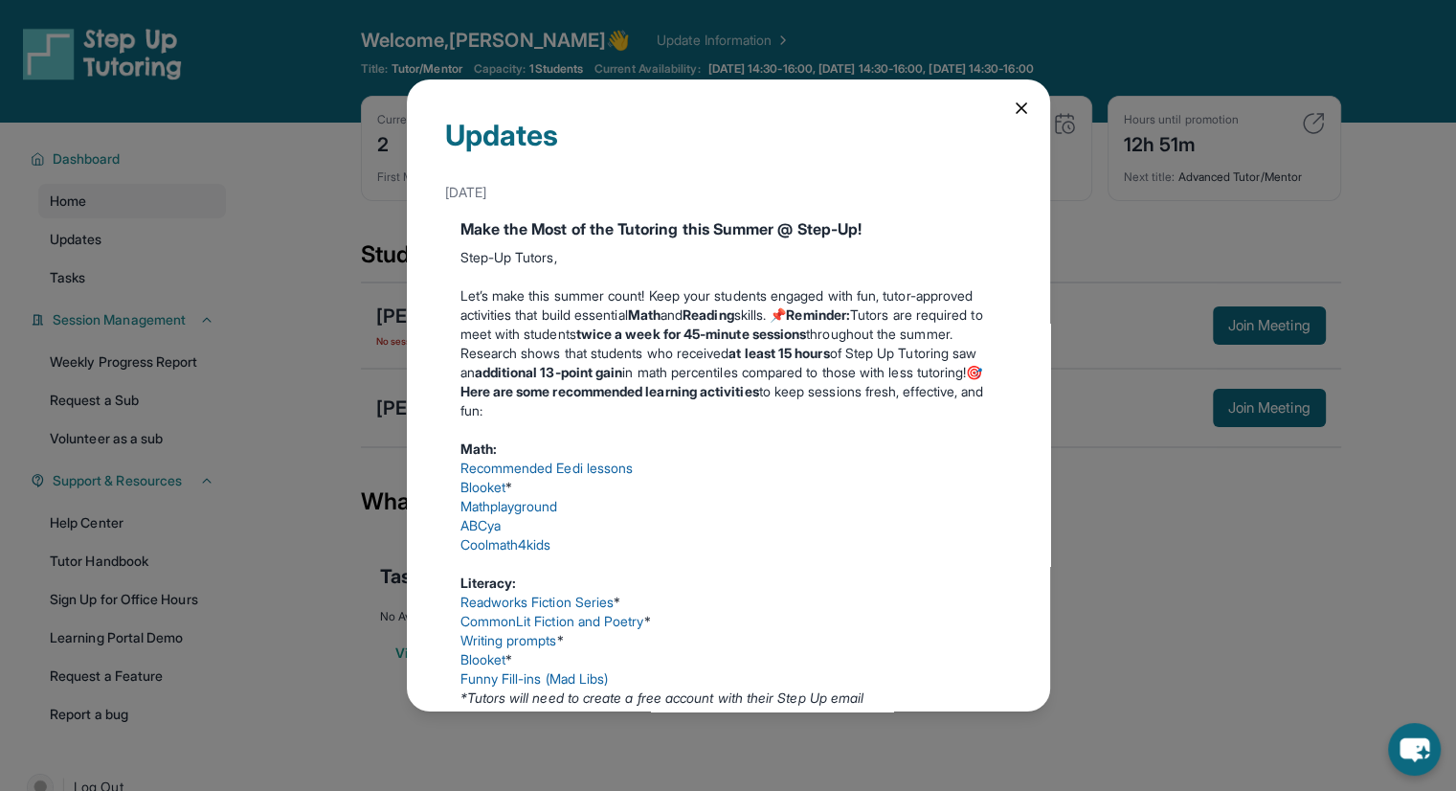
click at [152, 334] on div "Updates [DATE] Make the Most of the Tutoring this Summer @ Step-Up! Step-Up Tut…" at bounding box center [728, 395] width 1456 height 791
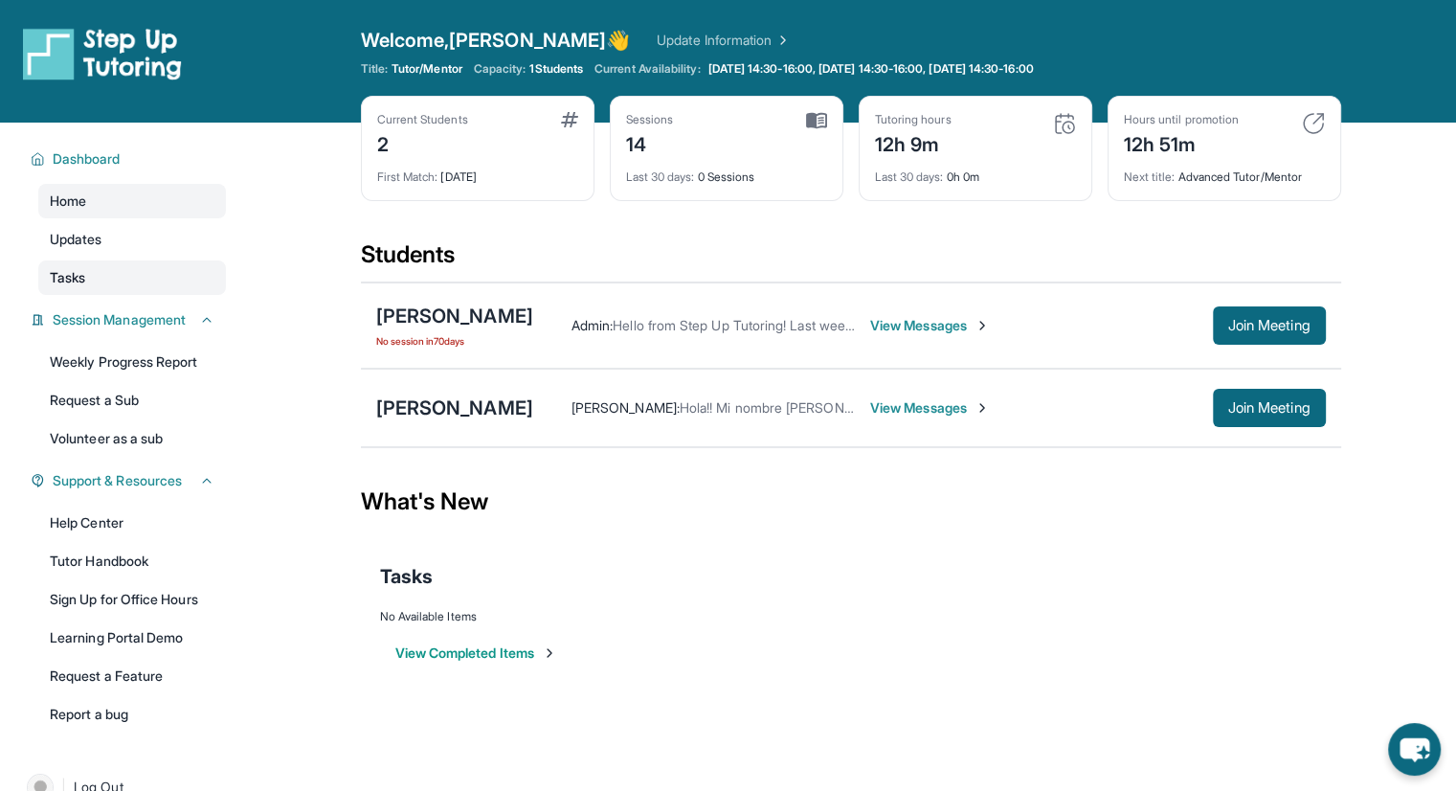
click at [75, 278] on span "Tasks" at bounding box center [67, 277] width 35 height 19
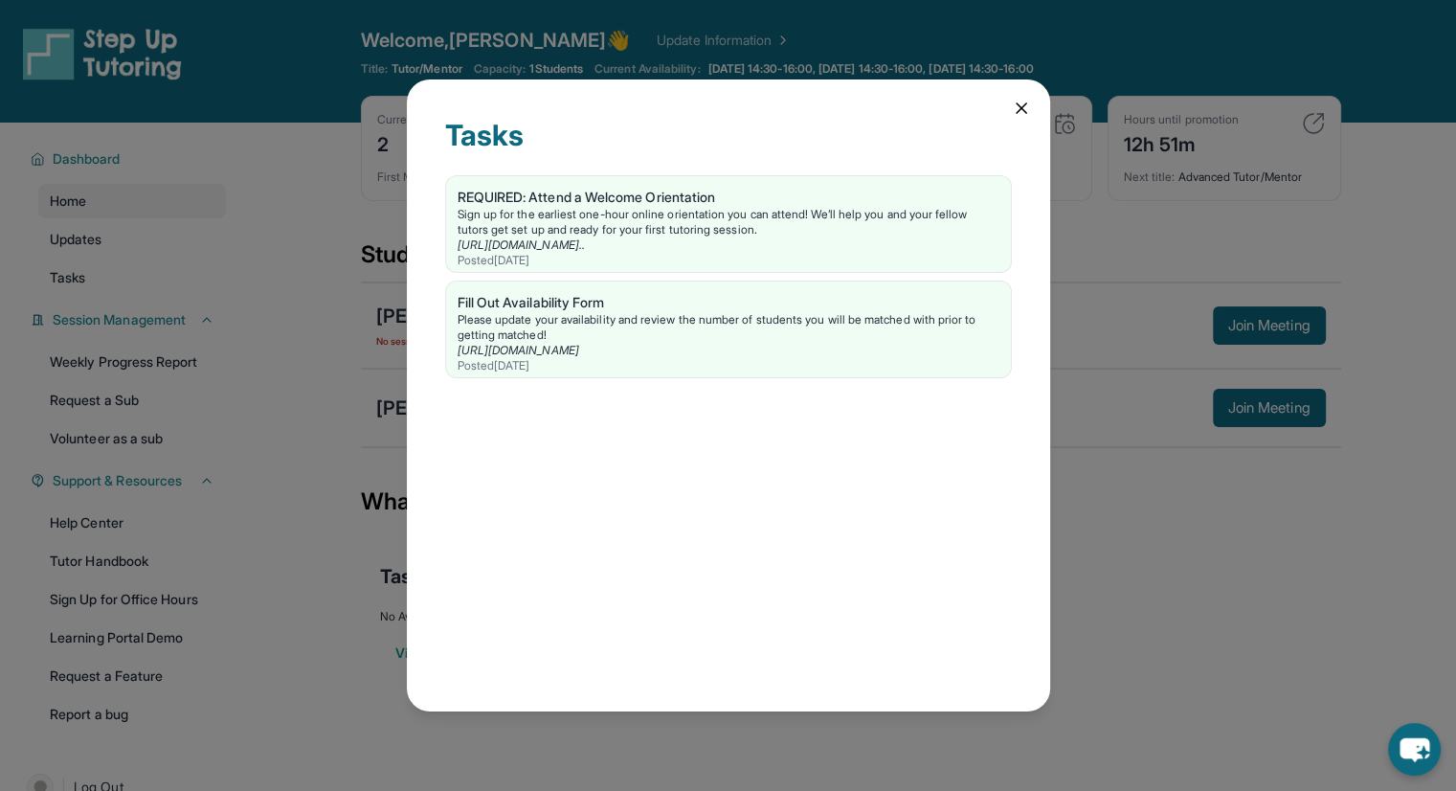
click at [92, 290] on div "Tasks REQUIRED: Attend a Welcome Orientation Sign up for the earliest one-hour …" at bounding box center [728, 395] width 1456 height 791
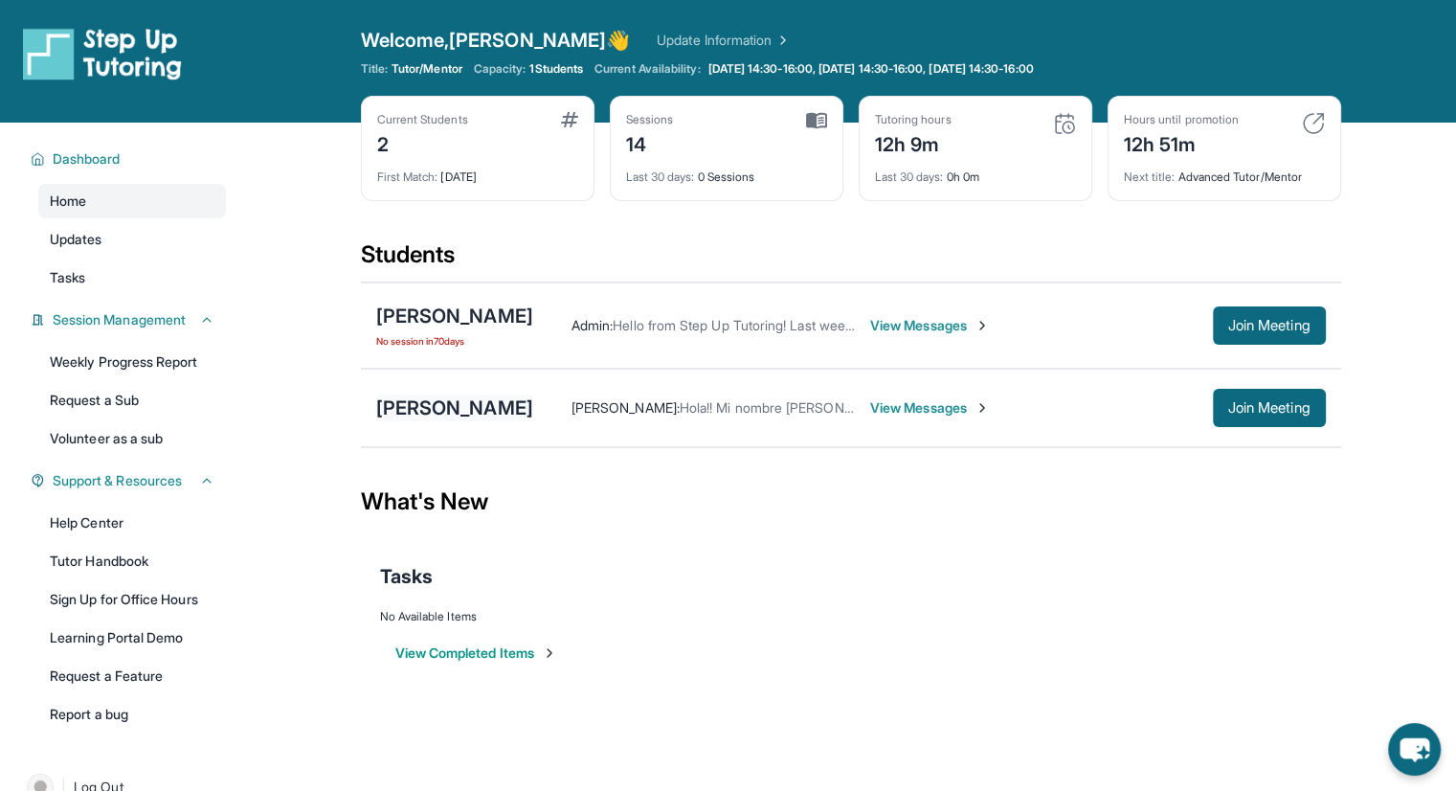
click at [434, 407] on div "[PERSON_NAME]" at bounding box center [454, 407] width 157 height 27
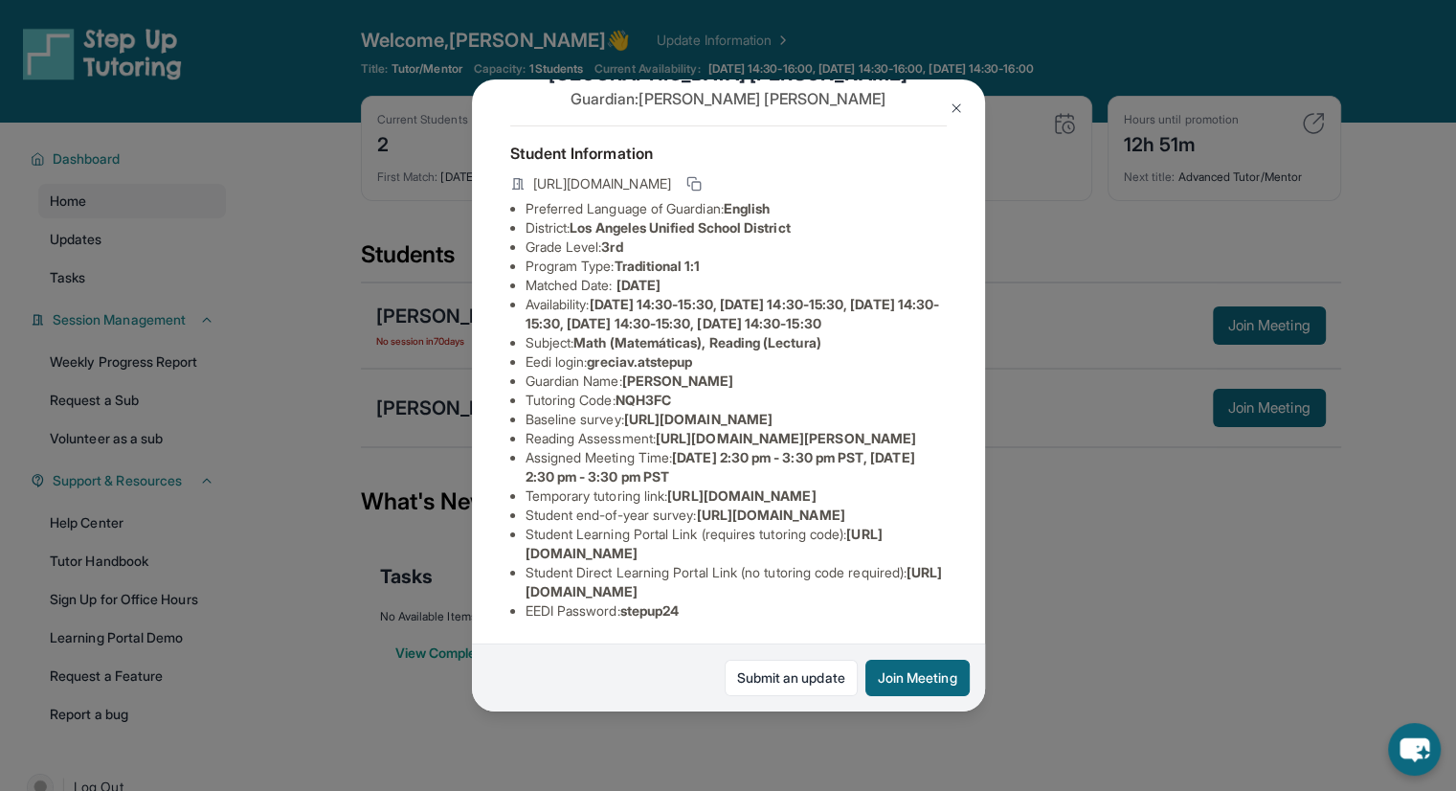
scroll to position [87, 0]
